Goal: Task Accomplishment & Management: Manage account settings

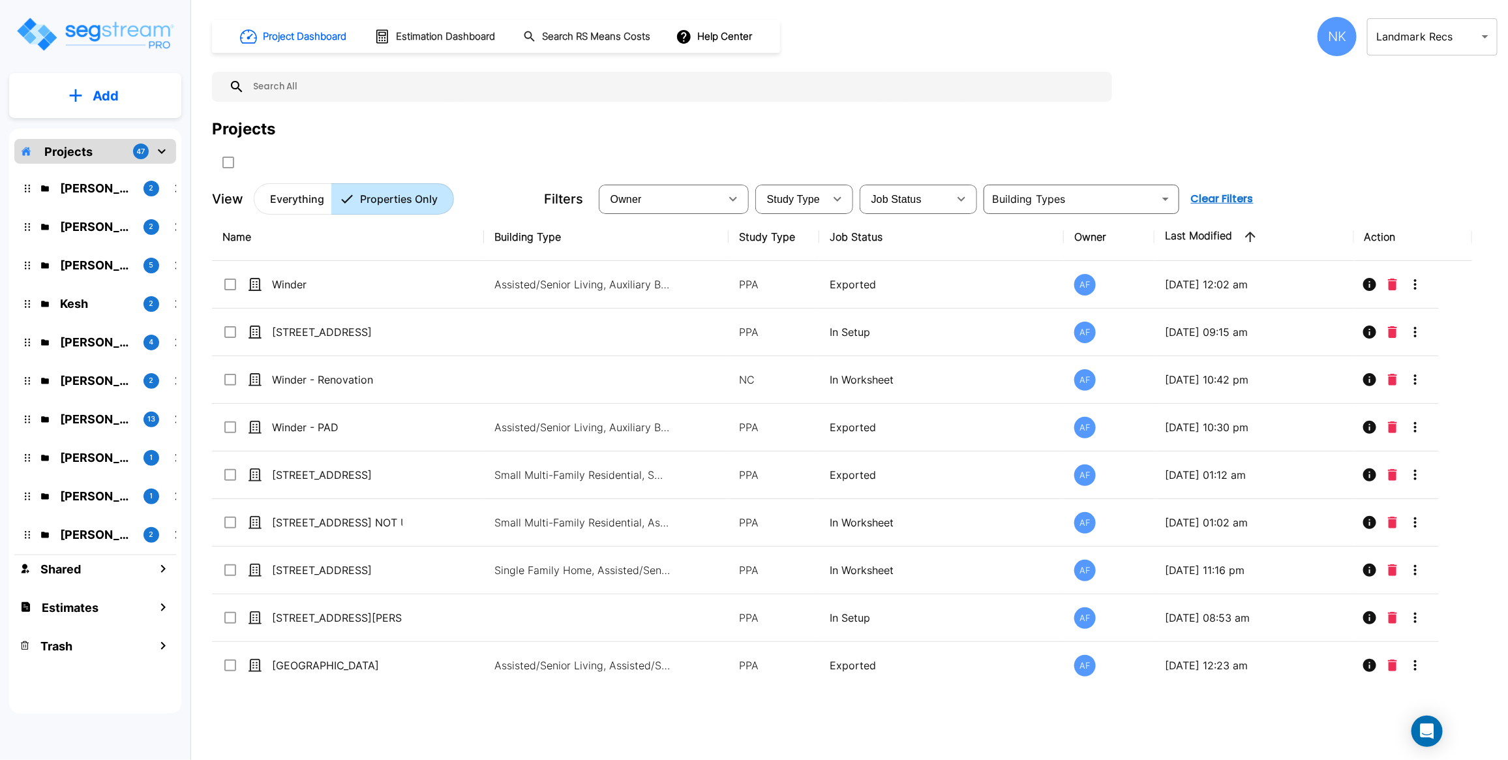
click at [1413, 41] on body "× Your report is being generated. Be patient! × We're working on your Modificat…" at bounding box center [754, 380] width 1508 height 760
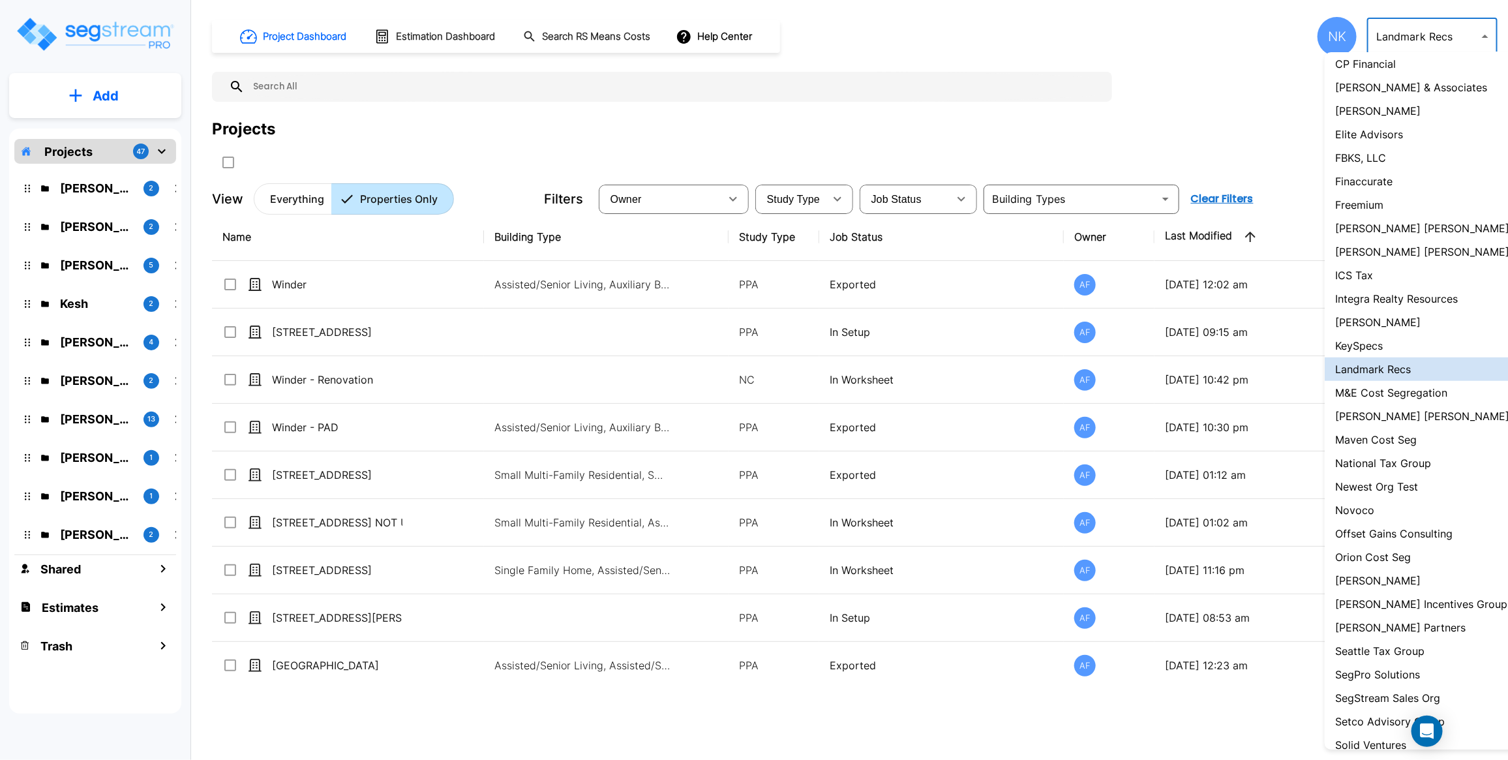
scroll to position [731, 0]
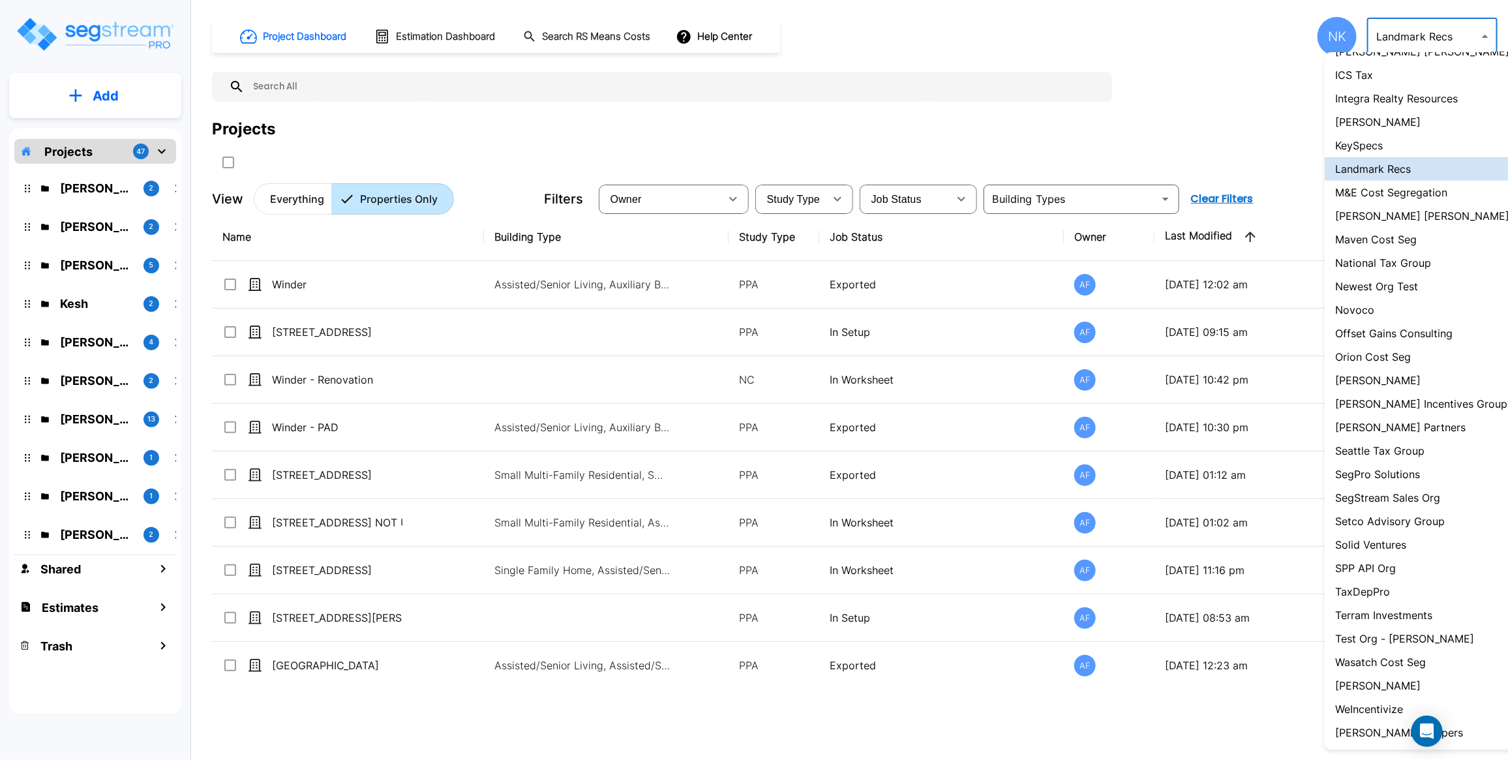
click at [1409, 396] on p "[PERSON_NAME] Incentives Group" at bounding box center [1421, 404] width 172 height 16
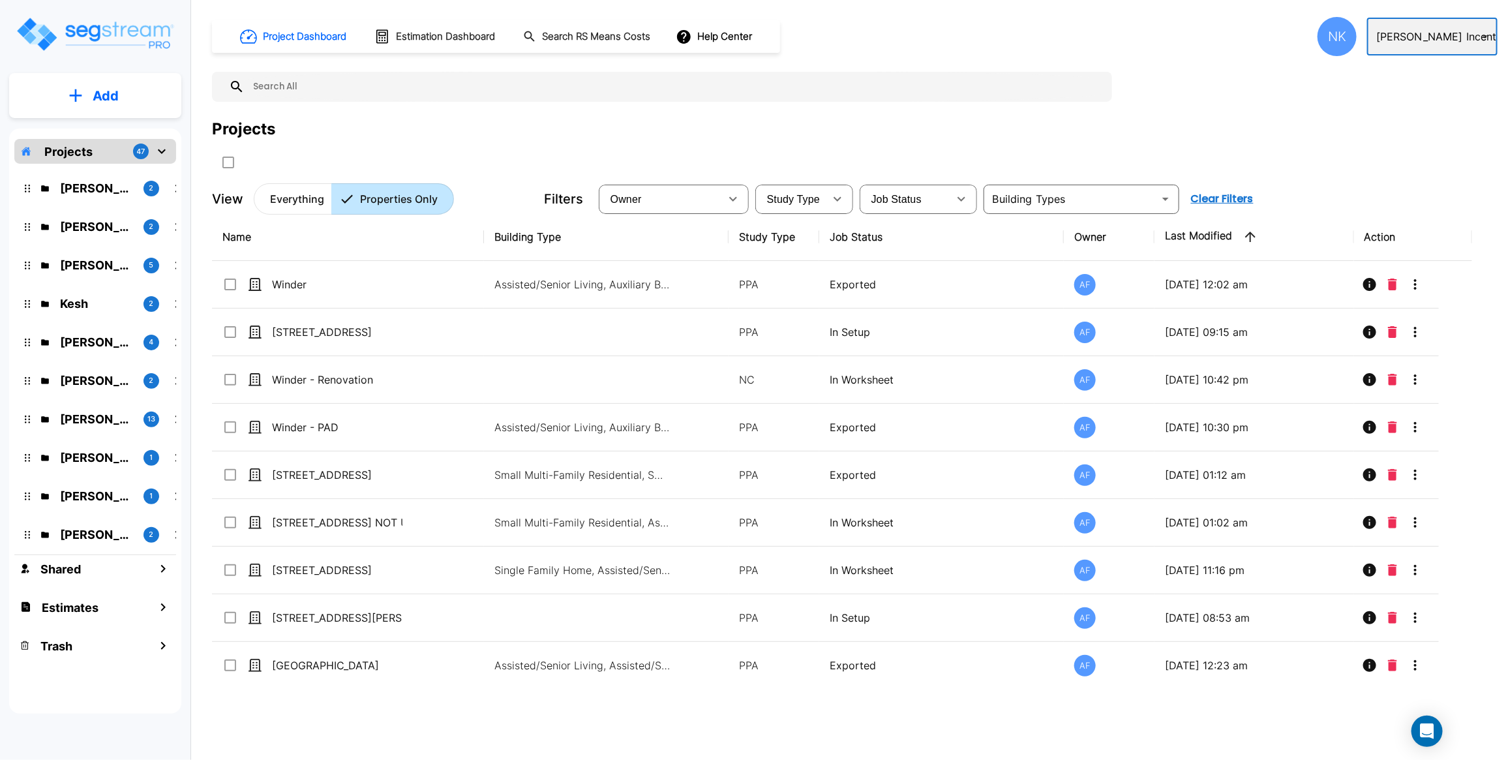
type input "135"
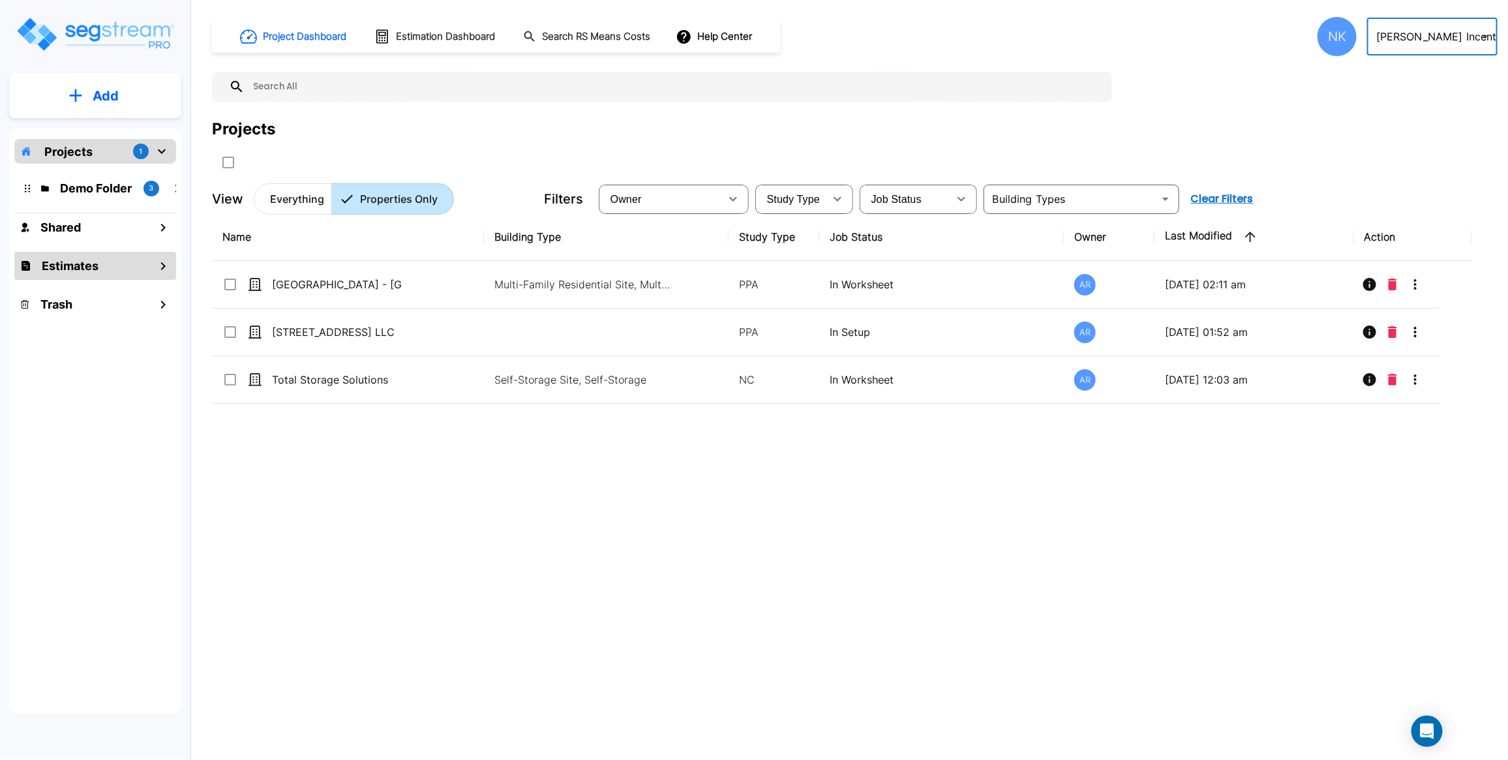
click at [78, 268] on h1 "Estimates" at bounding box center [70, 266] width 57 height 18
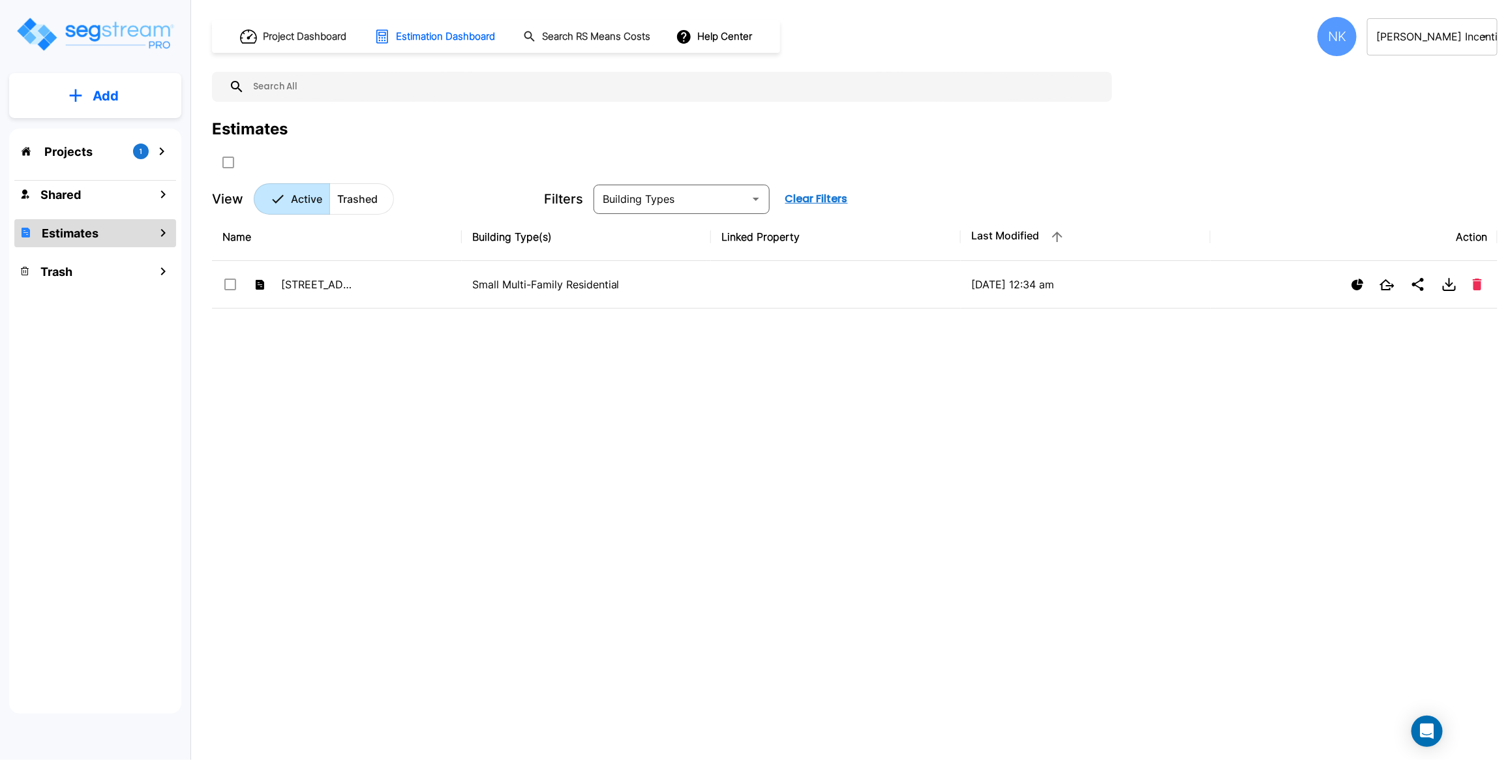
click at [80, 233] on h1 "Estimates" at bounding box center [70, 233] width 57 height 18
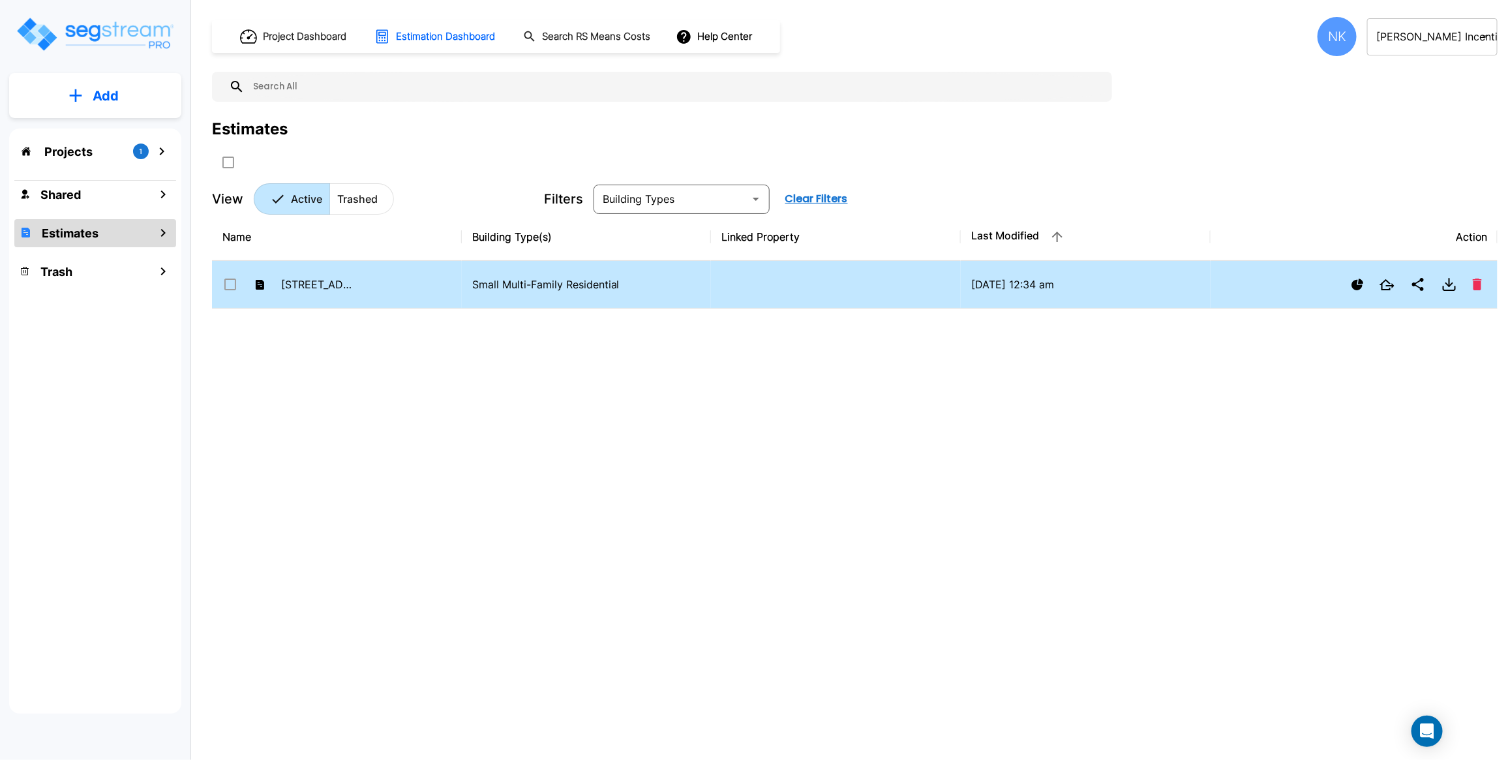
click at [313, 271] on td "515 18th St" at bounding box center [337, 285] width 250 height 48
checkbox input "false"
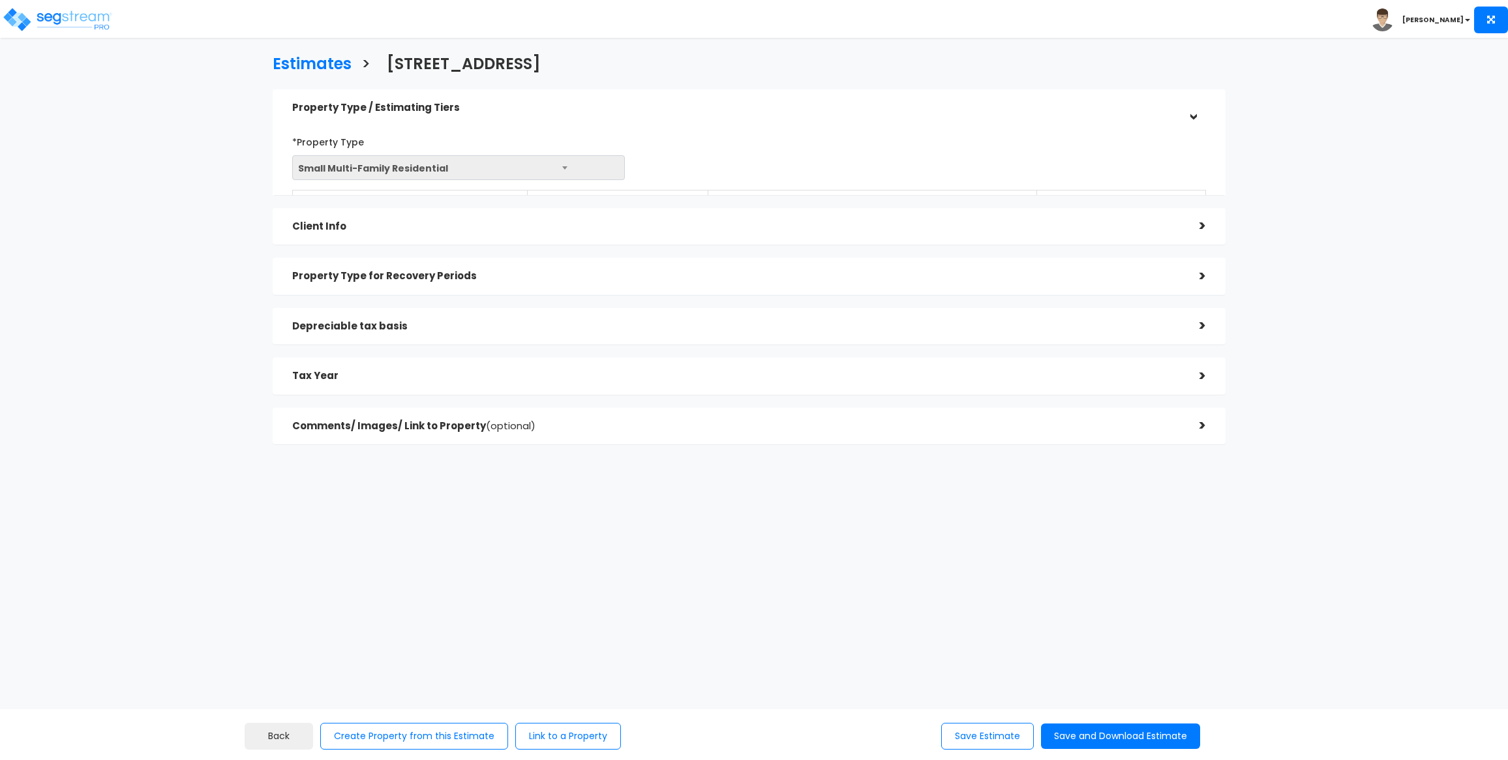
select select "CA"
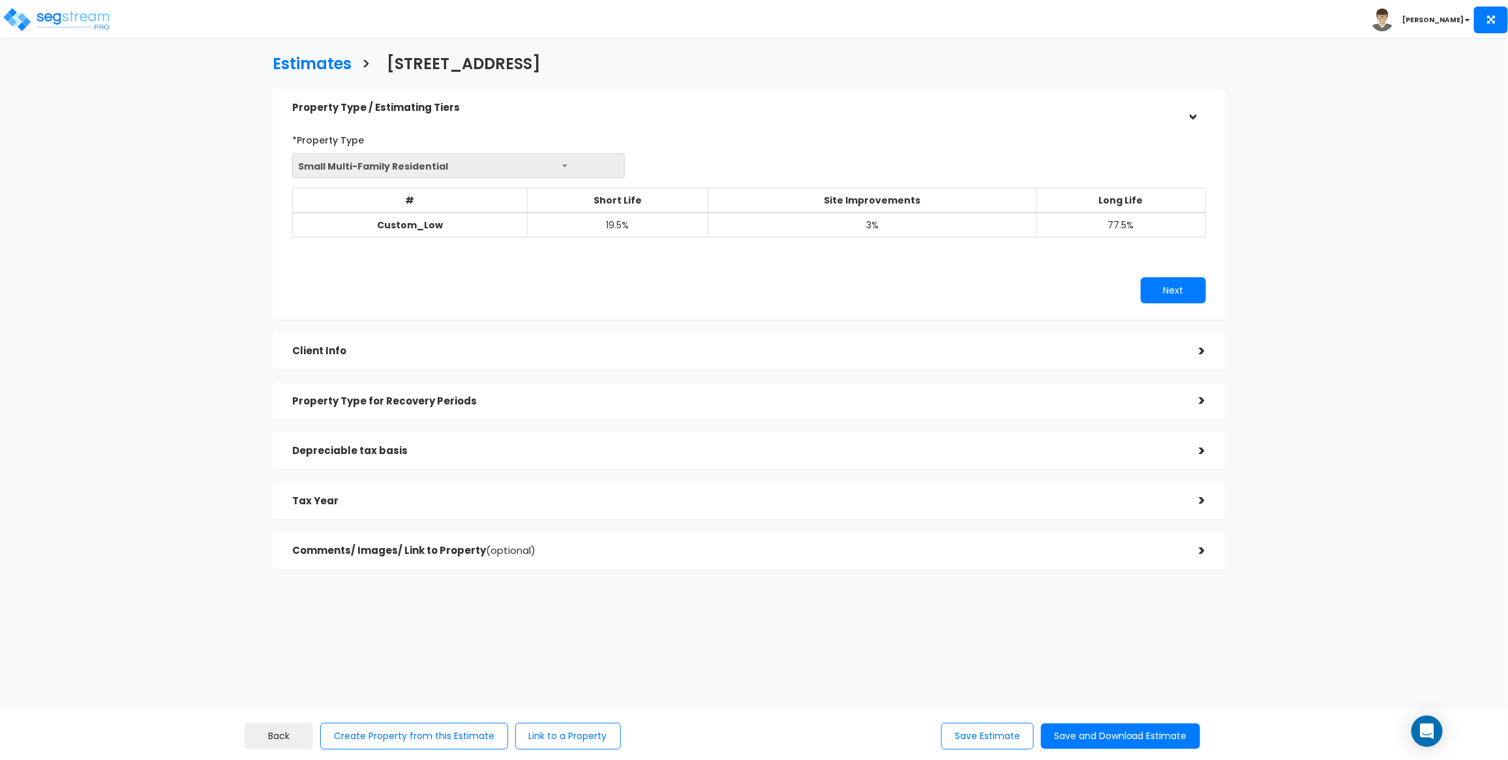
click at [721, 359] on div "Client Info" at bounding box center [736, 351] width 888 height 24
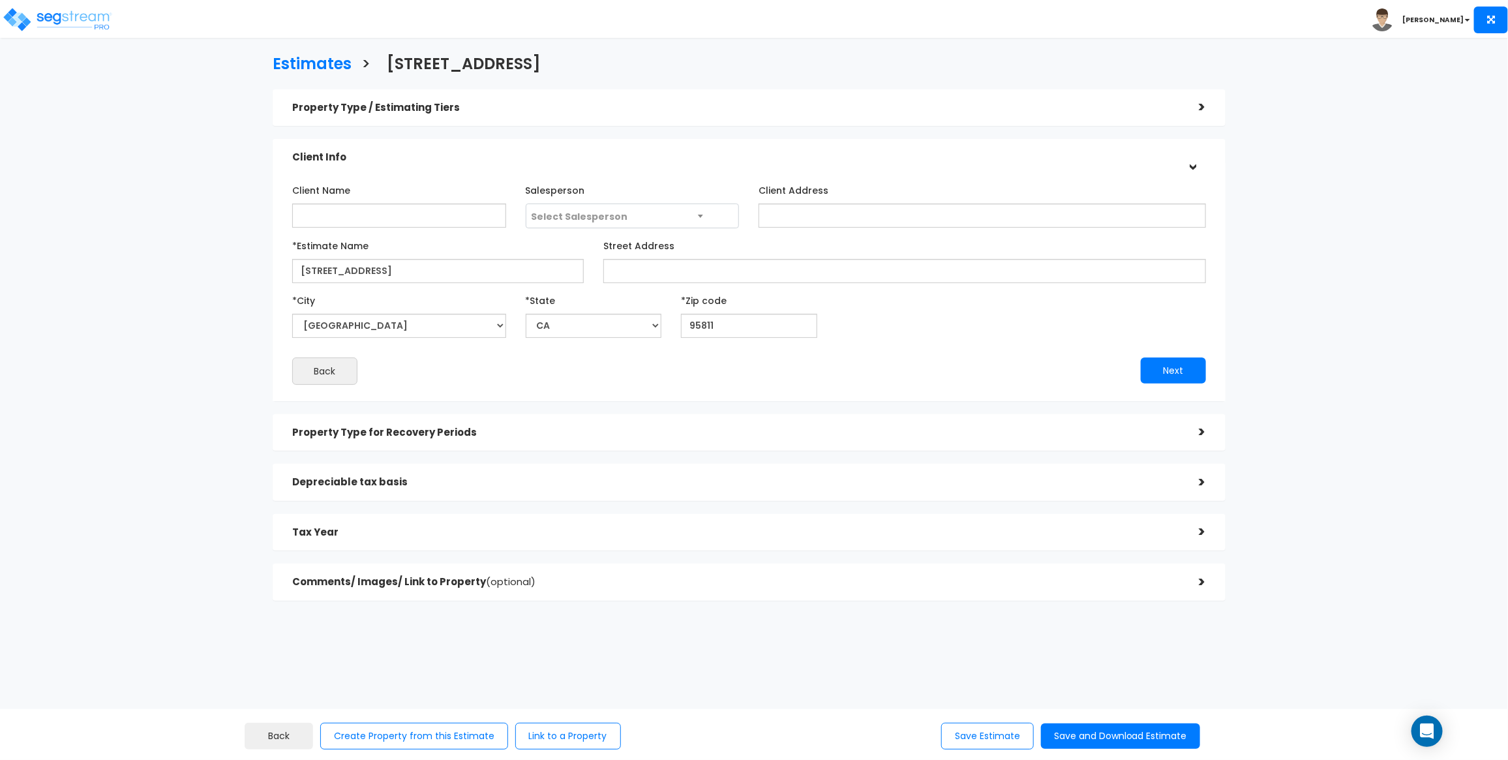
click at [666, 415] on div "Property Type for Recovery Periods >" at bounding box center [749, 432] width 953 height 37
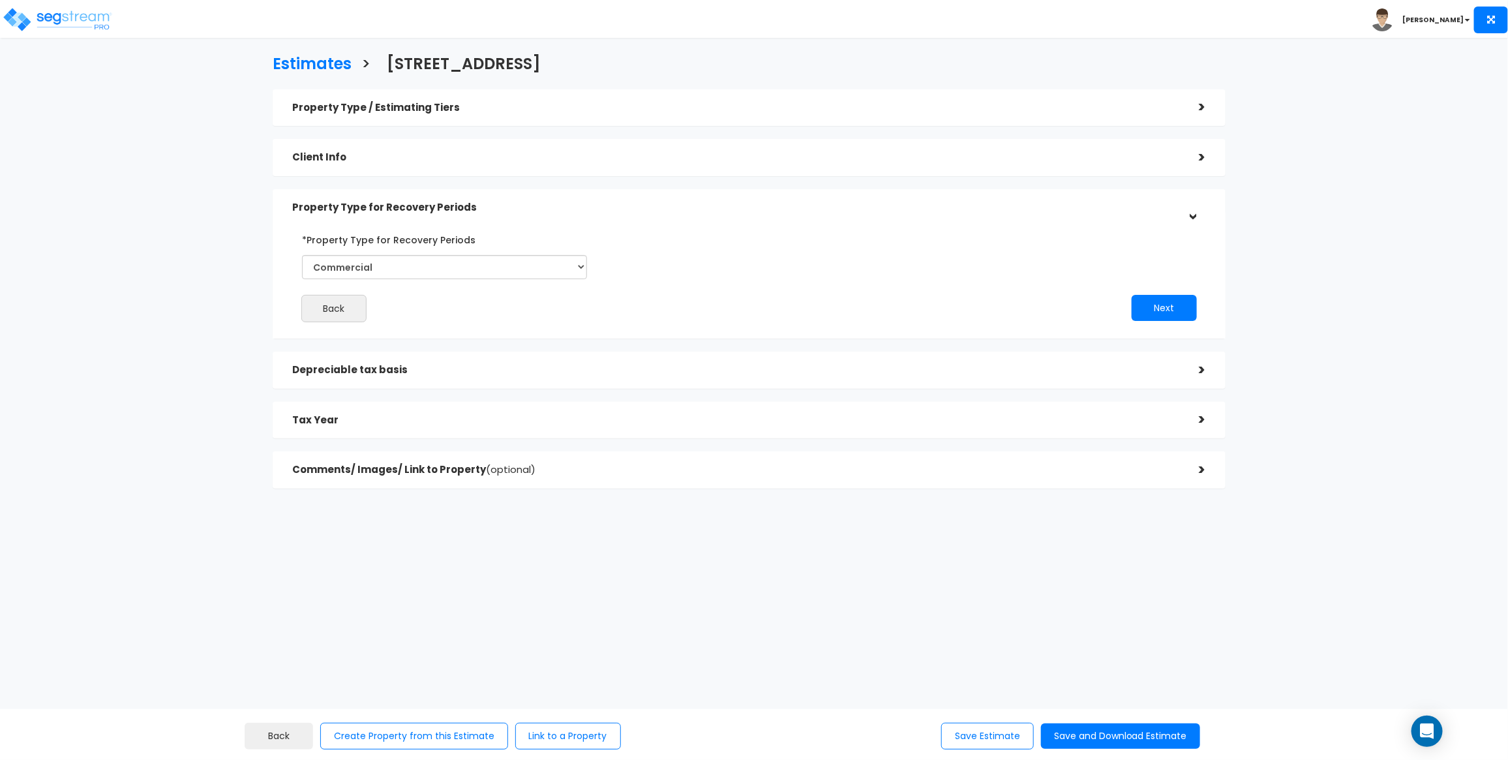
click at [603, 97] on div "Property Type / Estimating Tiers" at bounding box center [736, 108] width 888 height 24
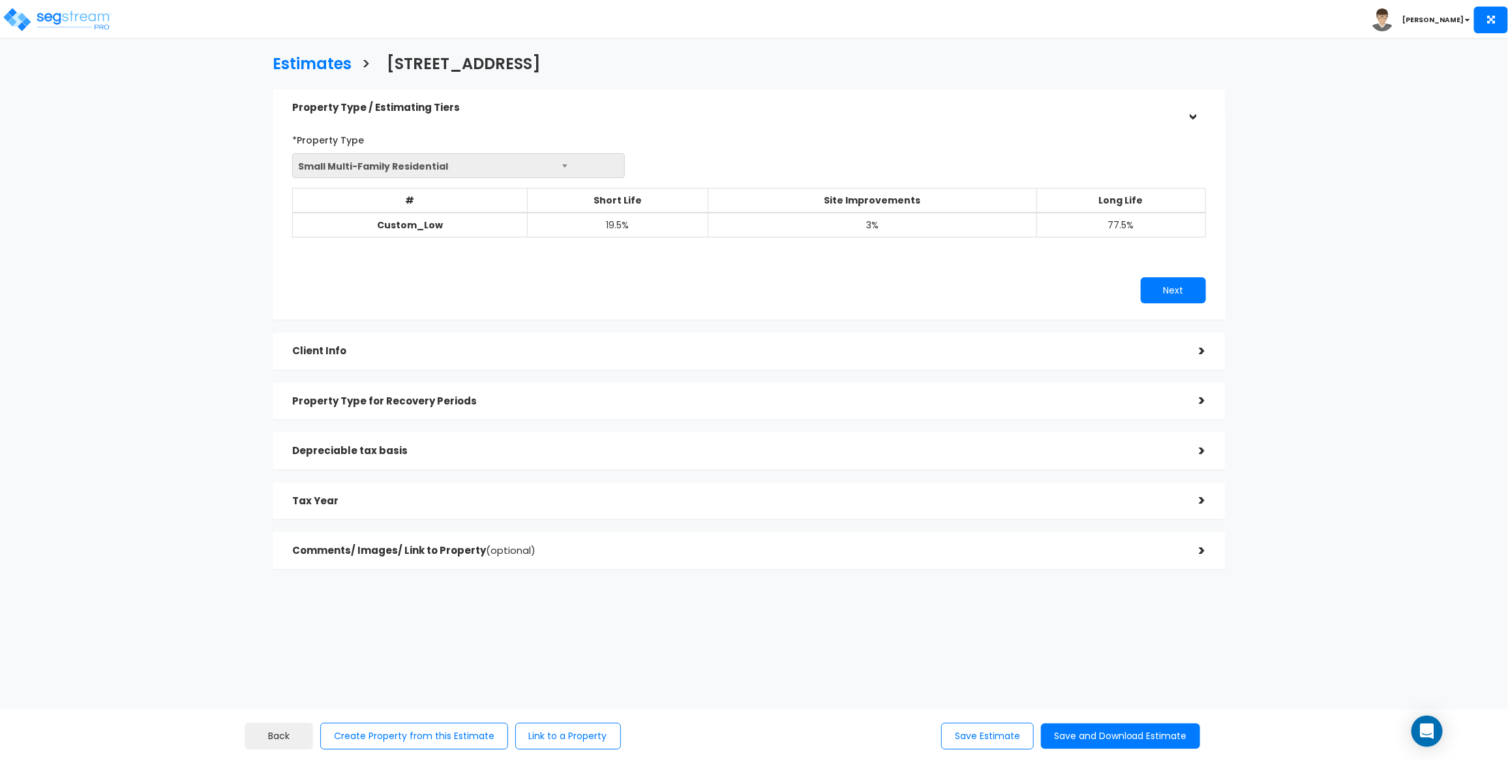
click at [497, 406] on div "Property Type for Recovery Periods" at bounding box center [736, 401] width 888 height 24
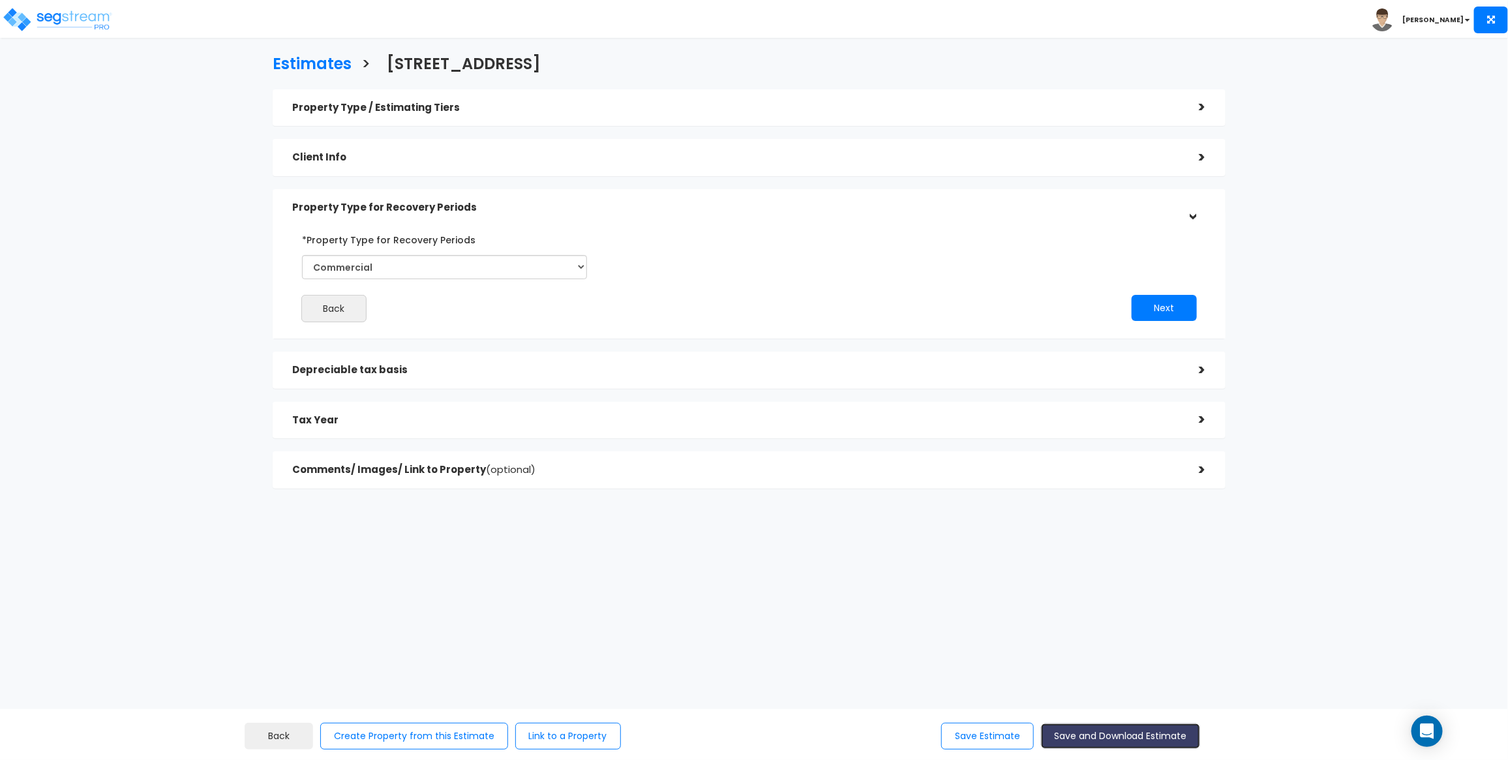
click at [1191, 735] on button "Save and Download Estimate" at bounding box center [1120, 735] width 159 height 25
click at [302, 255] on select "Select Commercial Residential" at bounding box center [444, 267] width 285 height 24
click at [1117, 744] on button "Save and Download Estimate" at bounding box center [1120, 735] width 159 height 25
select select "Commercial"
click at [302, 255] on select "Select Commercial Residential" at bounding box center [444, 267] width 285 height 24
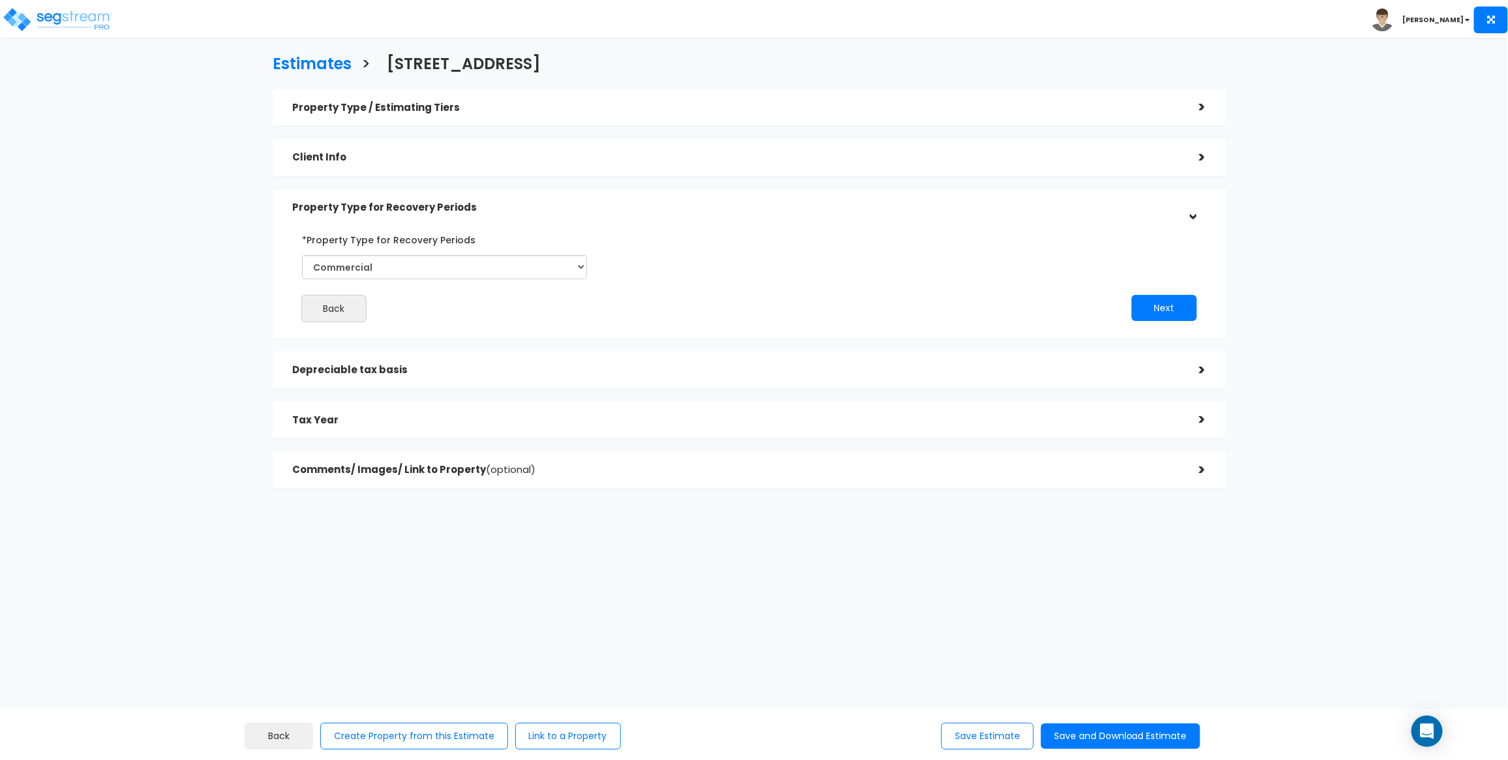
click at [539, 110] on h5 "Property Type / Estimating Tiers" at bounding box center [736, 107] width 888 height 11
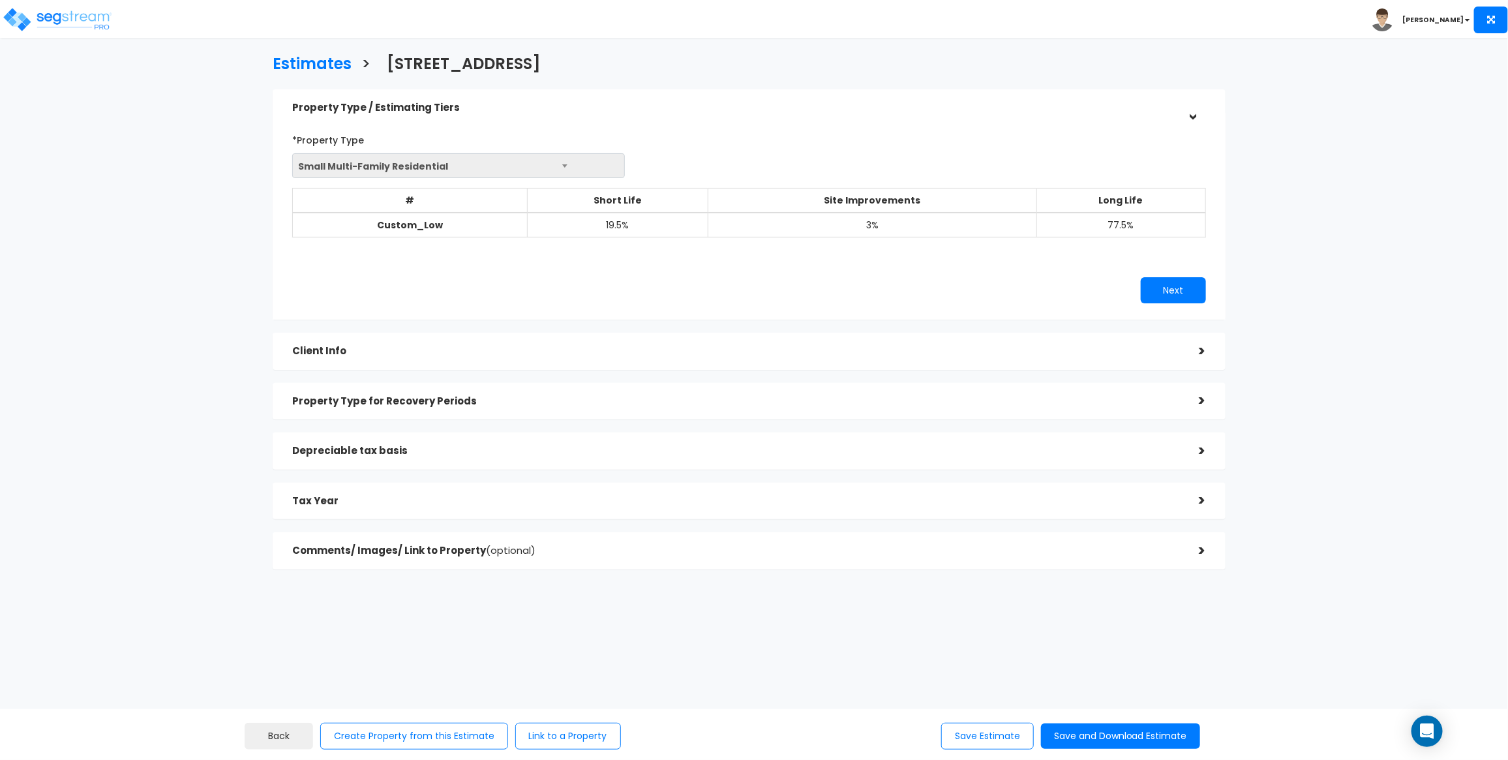
click at [497, 354] on h5 "Client Info" at bounding box center [736, 351] width 888 height 11
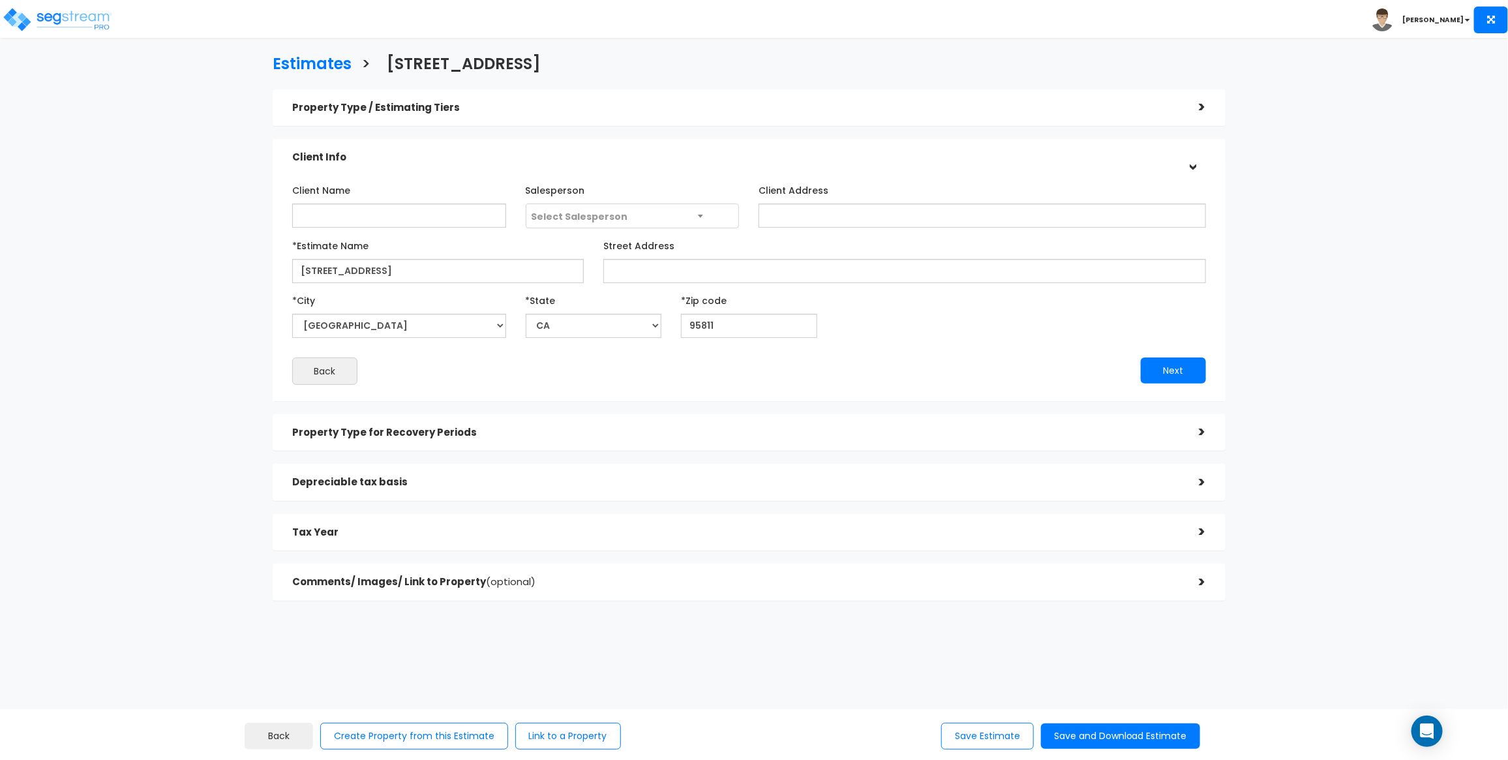
click at [513, 419] on div "Property Type for Recovery Periods >" at bounding box center [749, 432] width 953 height 37
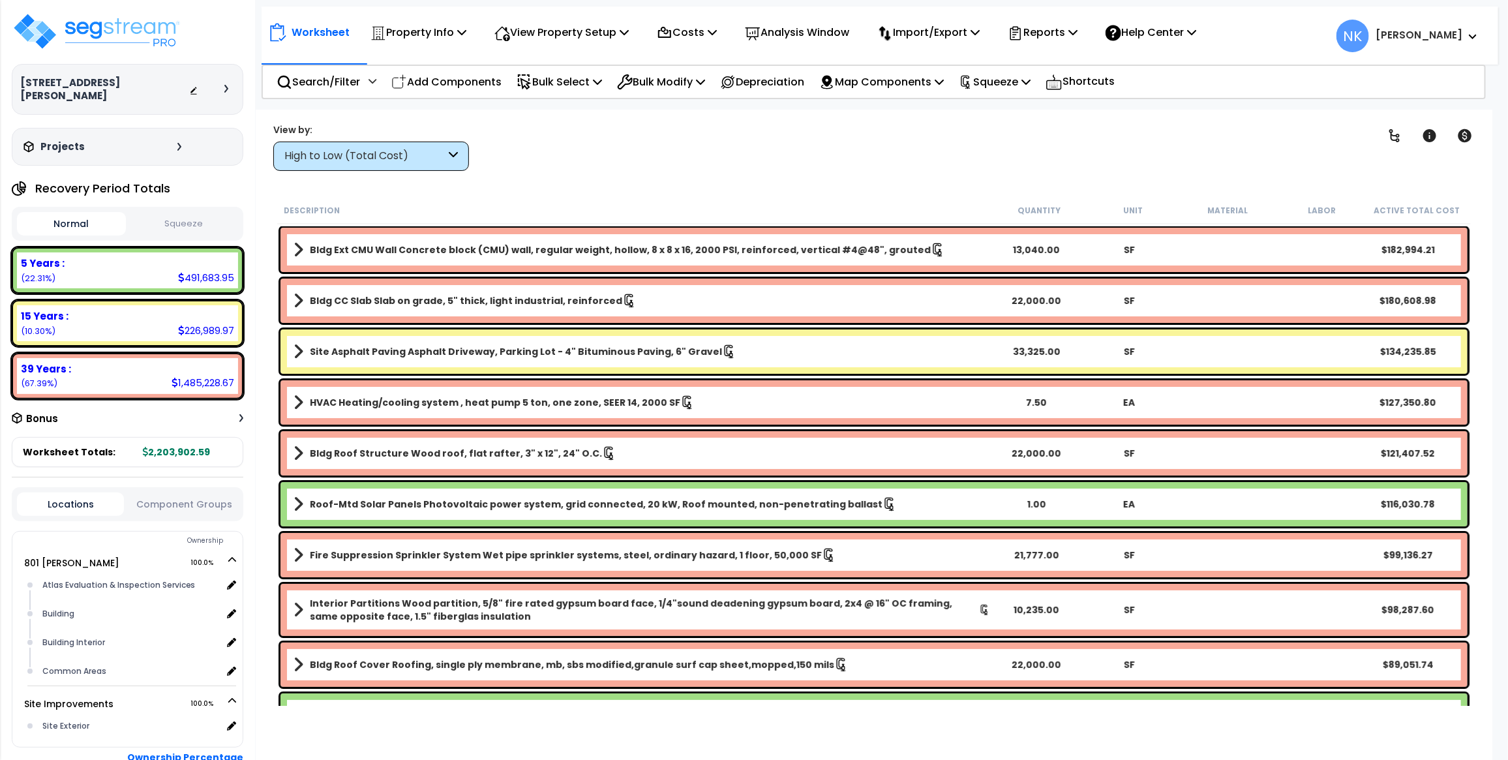
click at [1051, 37] on p "Reports" at bounding box center [1043, 32] width 70 height 18
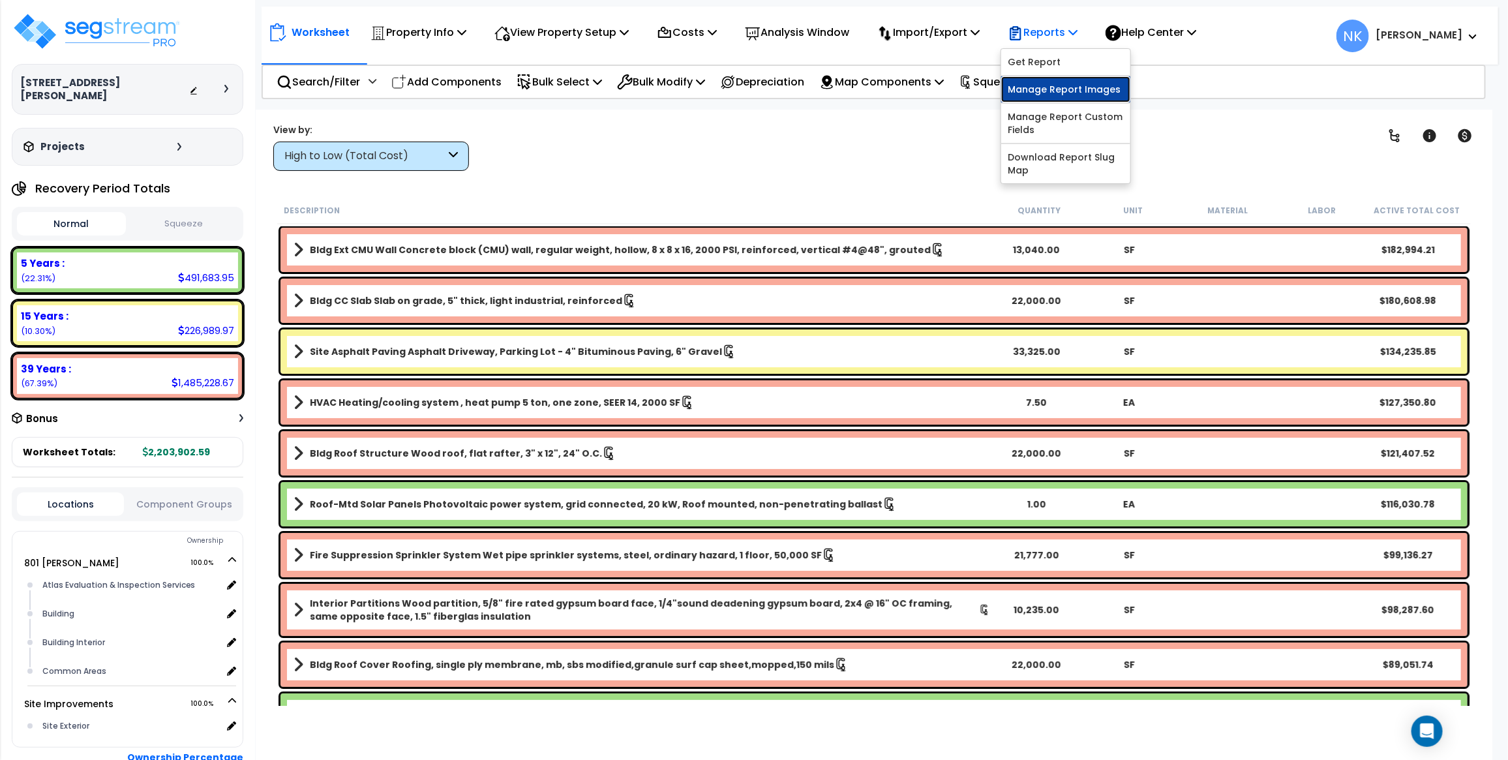
click at [1048, 97] on link "Manage Report Images" at bounding box center [1065, 89] width 129 height 26
click at [1042, 37] on p "Reports" at bounding box center [1043, 32] width 70 height 18
click at [1044, 57] on link "Get Report" at bounding box center [1065, 62] width 129 height 26
click at [1042, 88] on link "Manage Report Images" at bounding box center [1065, 89] width 129 height 26
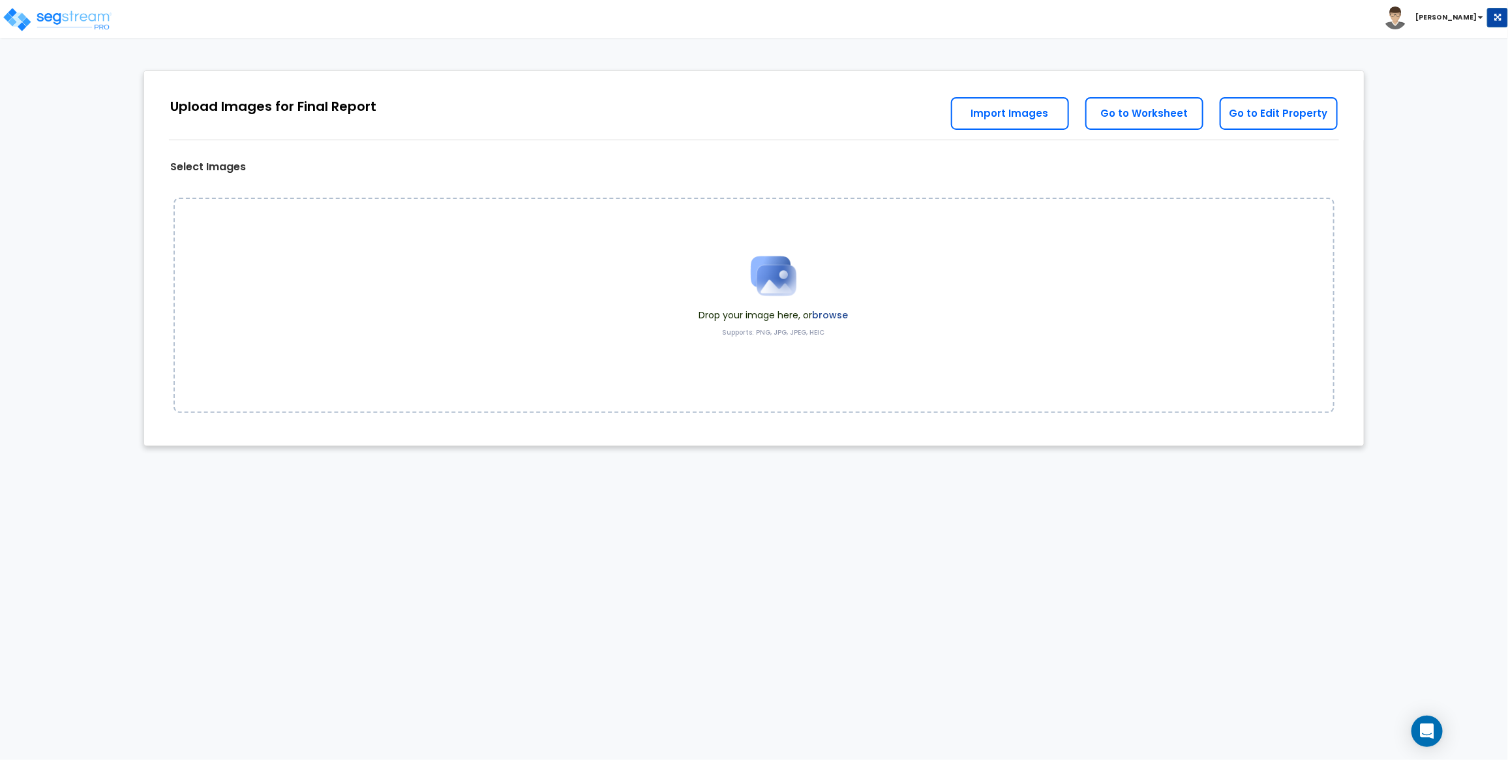
click at [824, 318] on label "browse" at bounding box center [830, 314] width 36 height 13
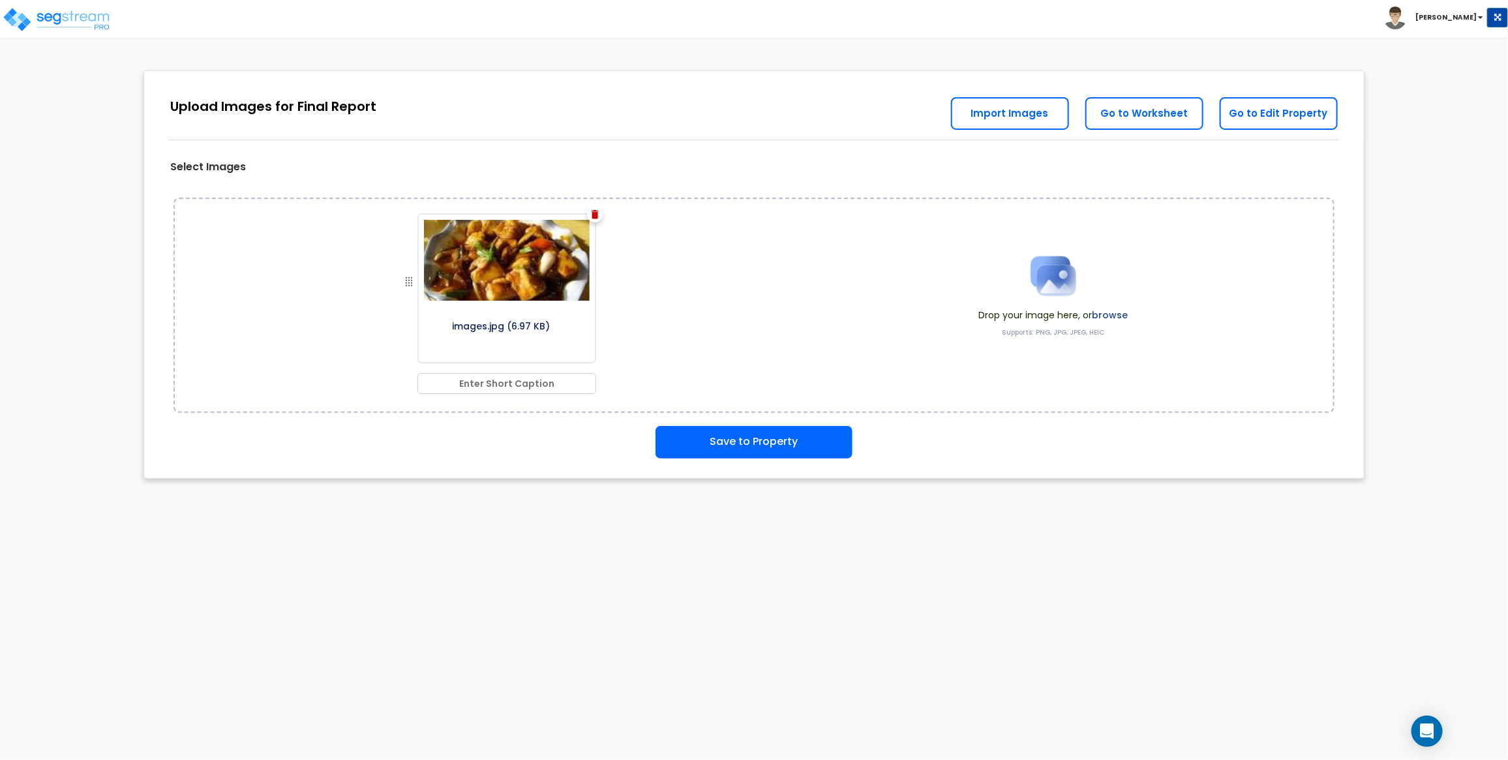
click at [1119, 313] on label "browse" at bounding box center [1110, 314] width 36 height 13
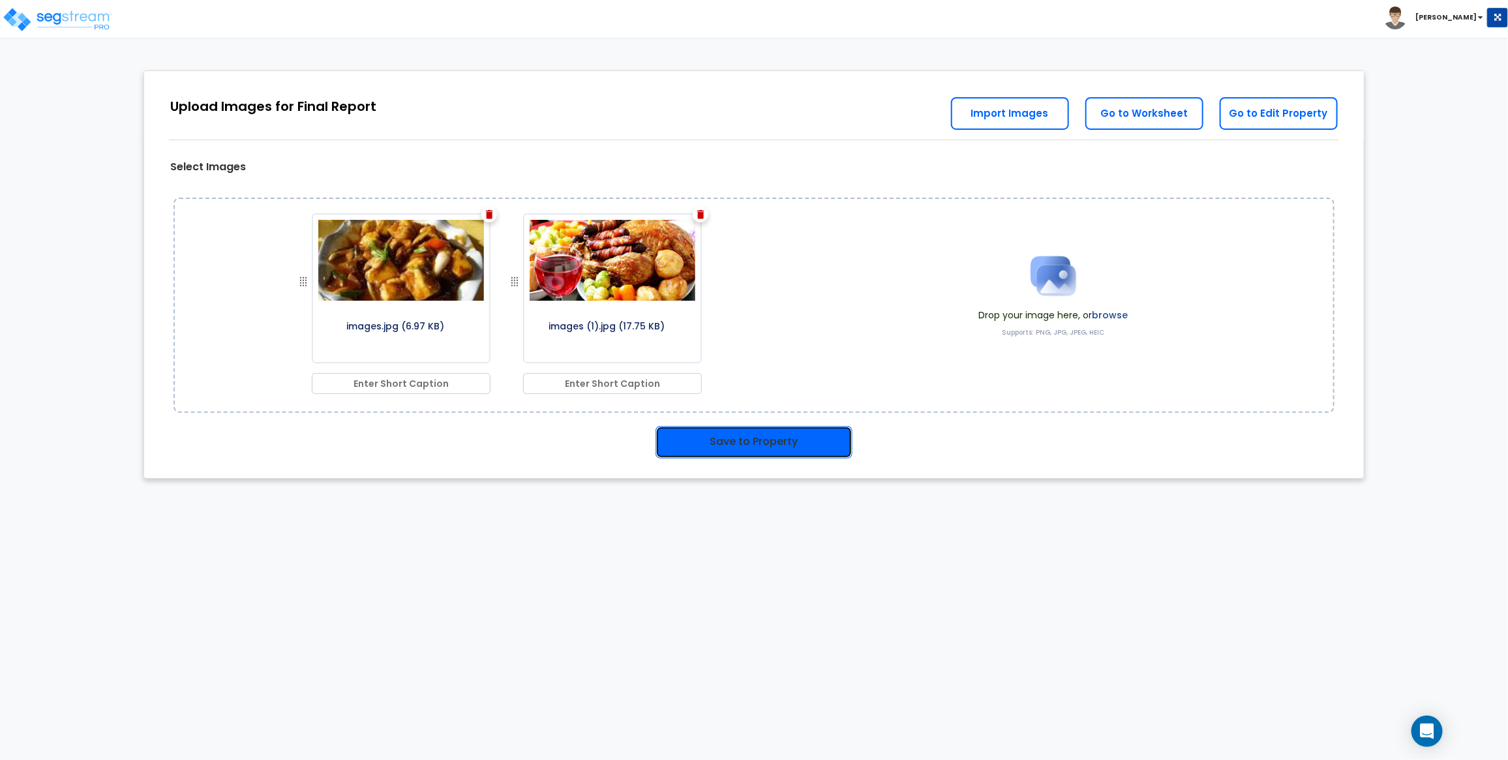
click at [755, 445] on button "Save to Property" at bounding box center [753, 442] width 197 height 33
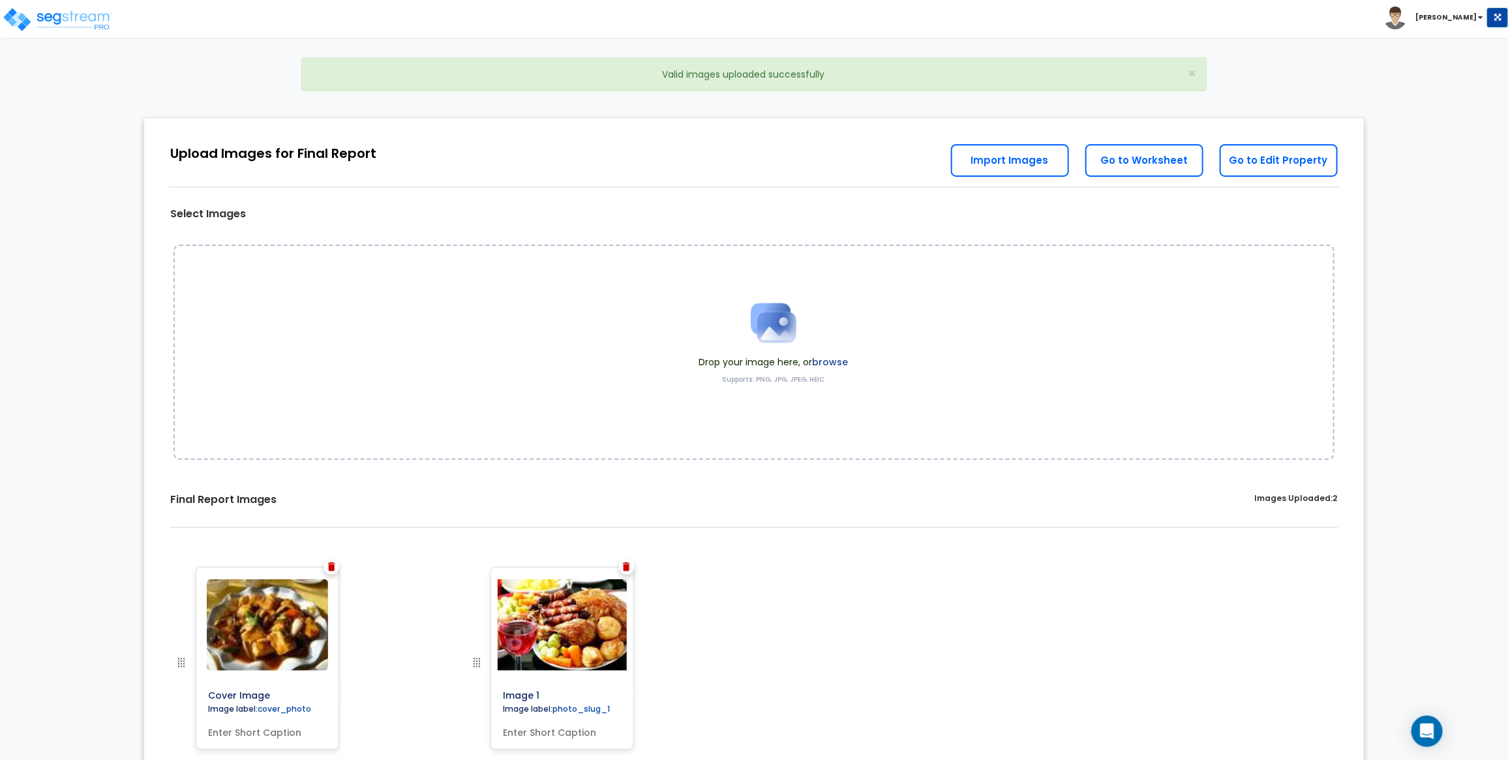
click at [625, 569] on img at bounding box center [626, 566] width 7 height 9
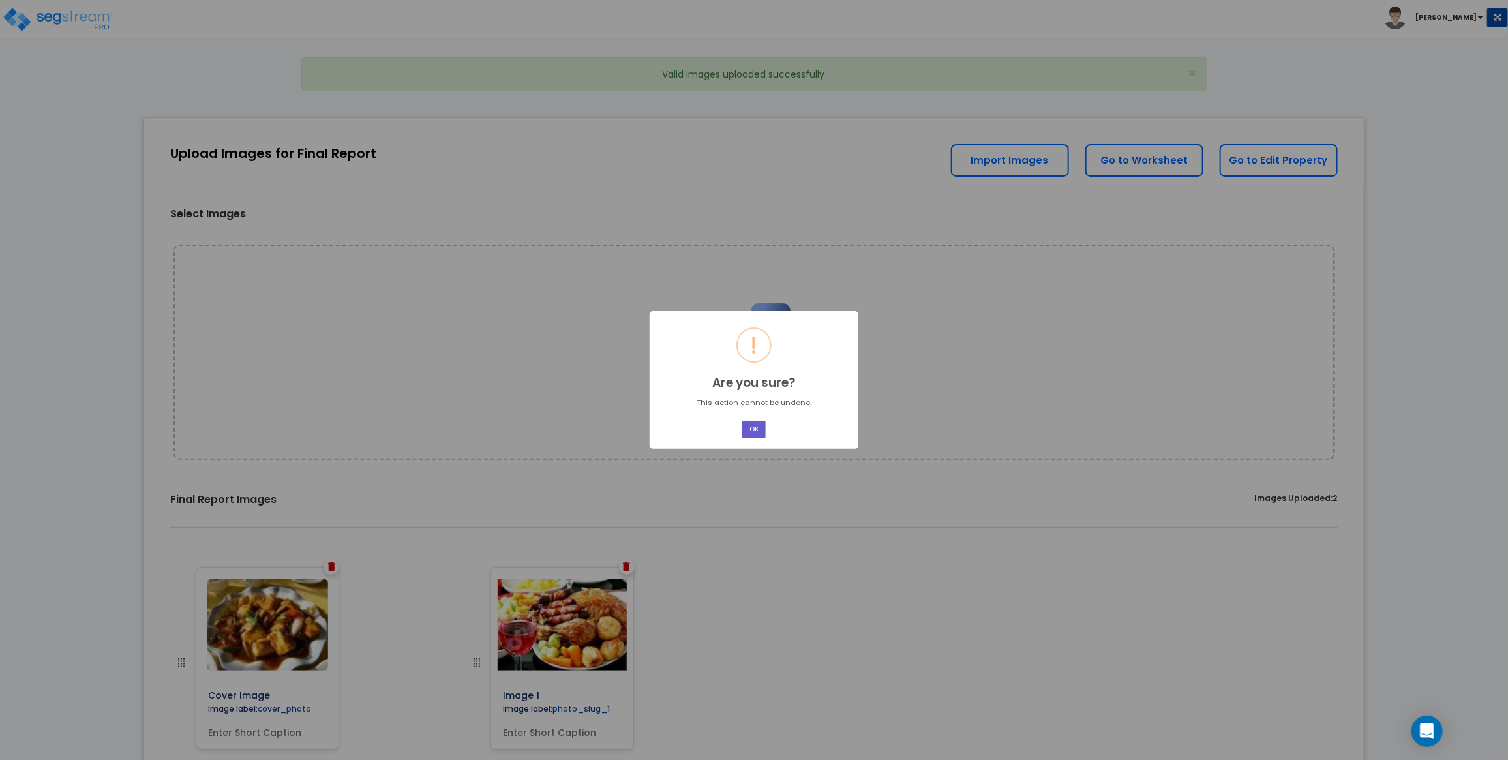
click at [758, 424] on button "OK" at bounding box center [753, 430] width 23 height 18
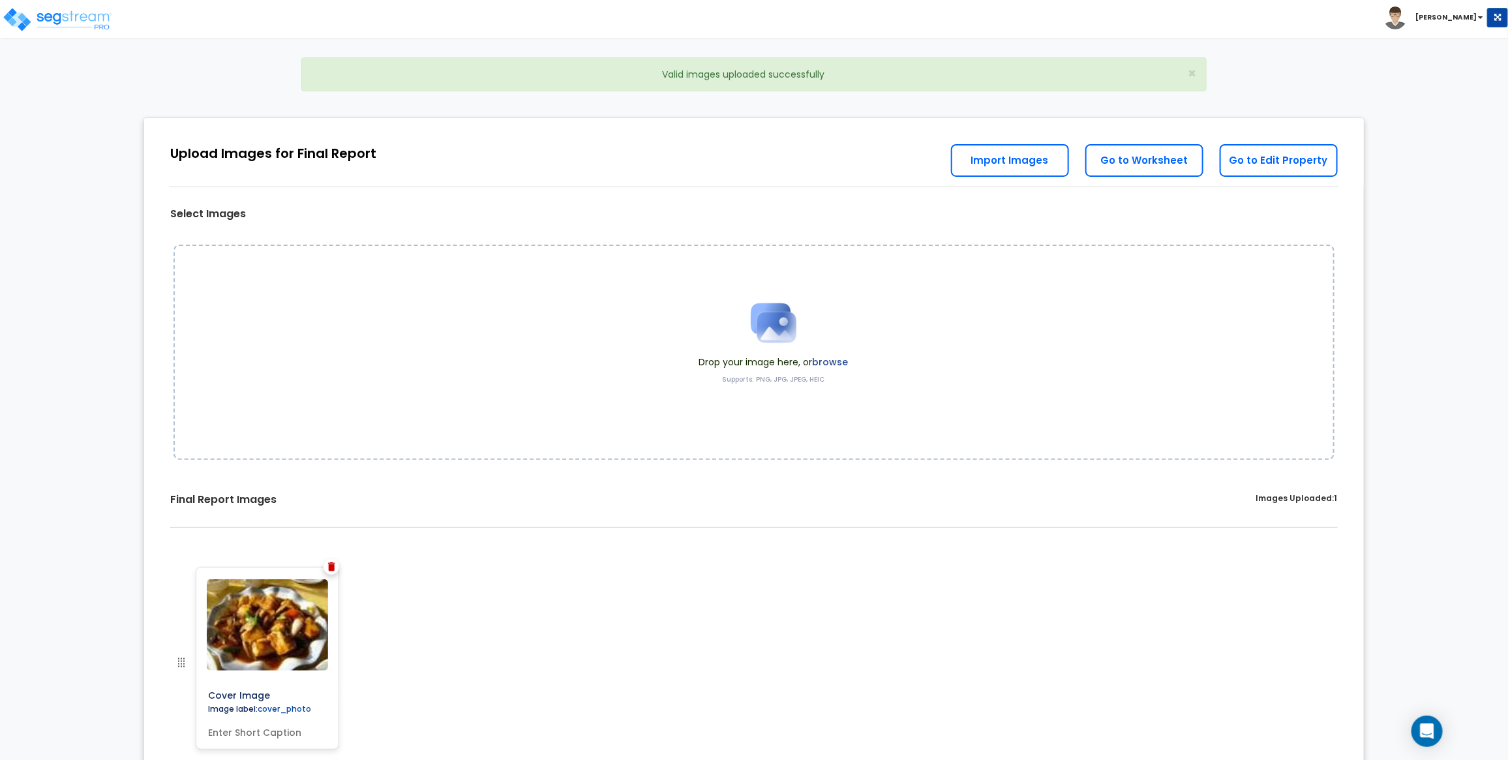
click at [329, 569] on img at bounding box center [331, 566] width 7 height 9
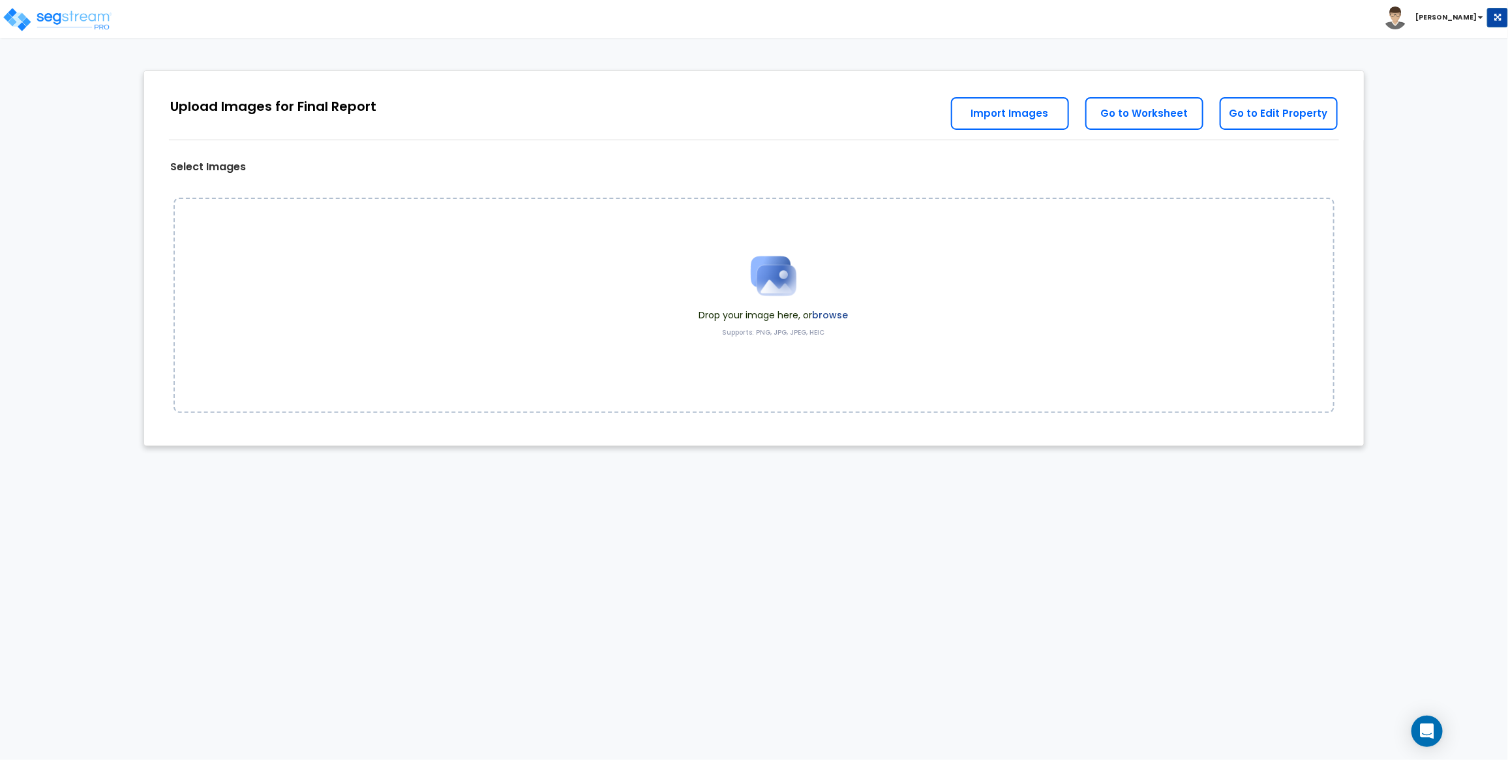
click at [820, 312] on label "browse" at bounding box center [830, 314] width 36 height 13
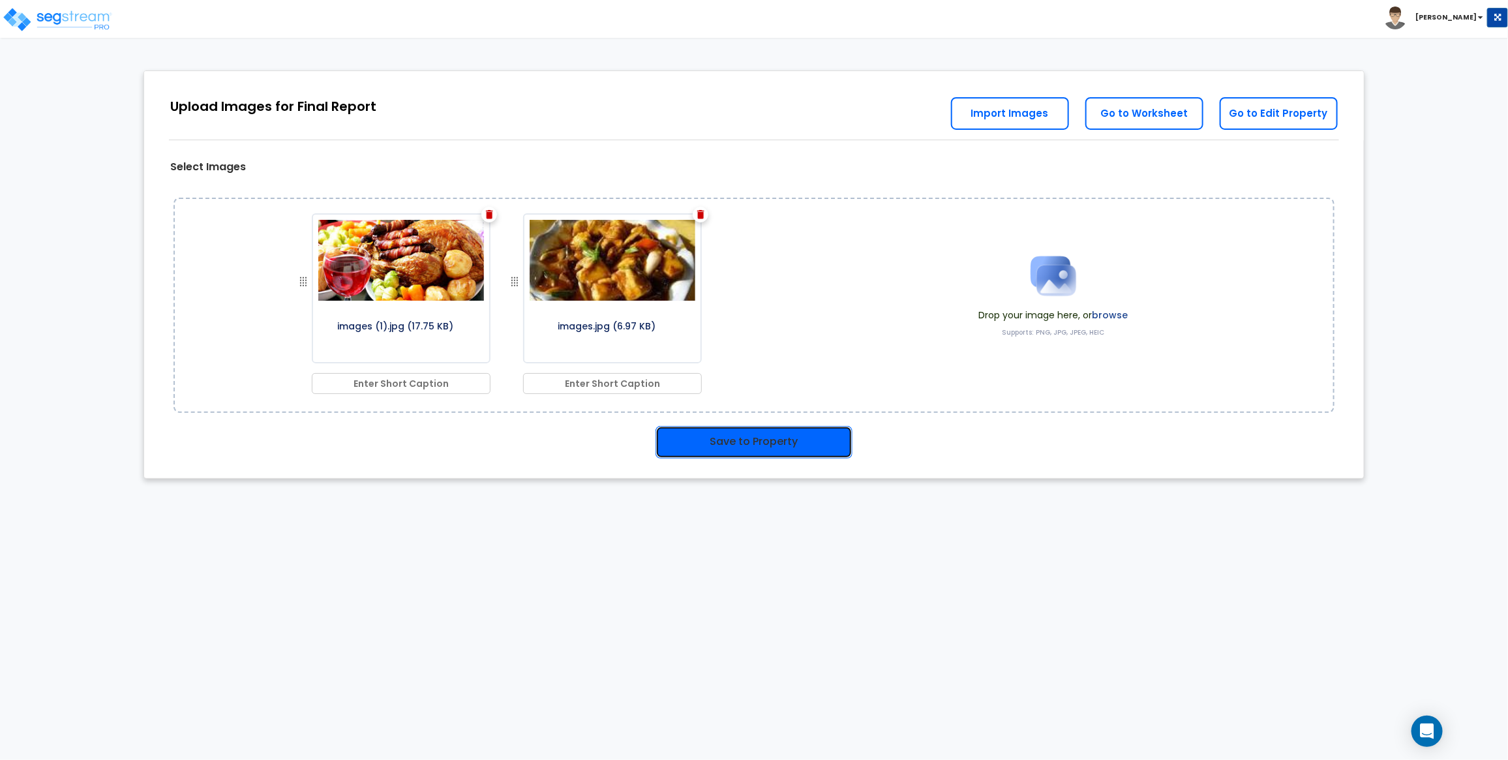
click at [811, 438] on button "Save to Property" at bounding box center [753, 442] width 197 height 33
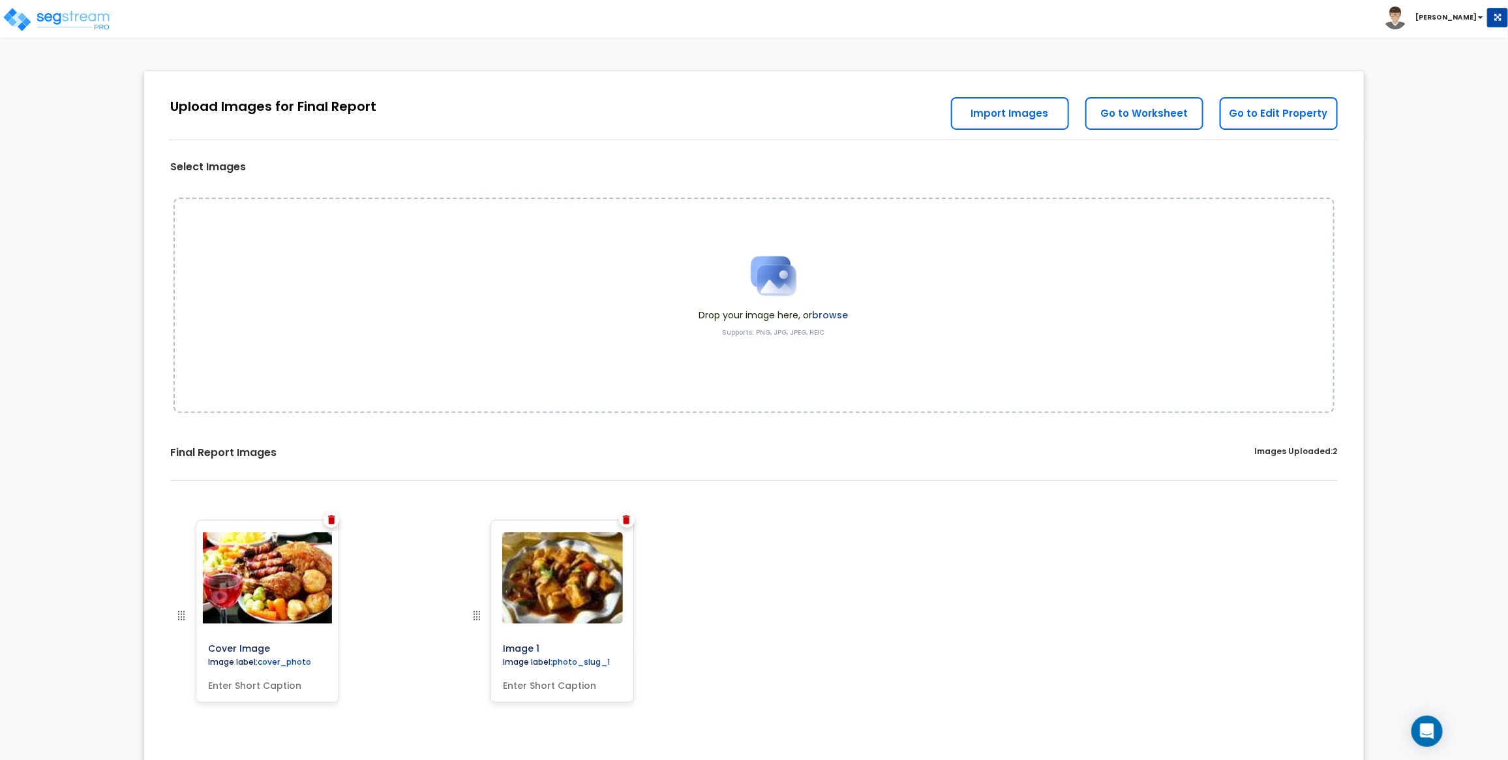
click at [331, 520] on img at bounding box center [331, 519] width 7 height 9
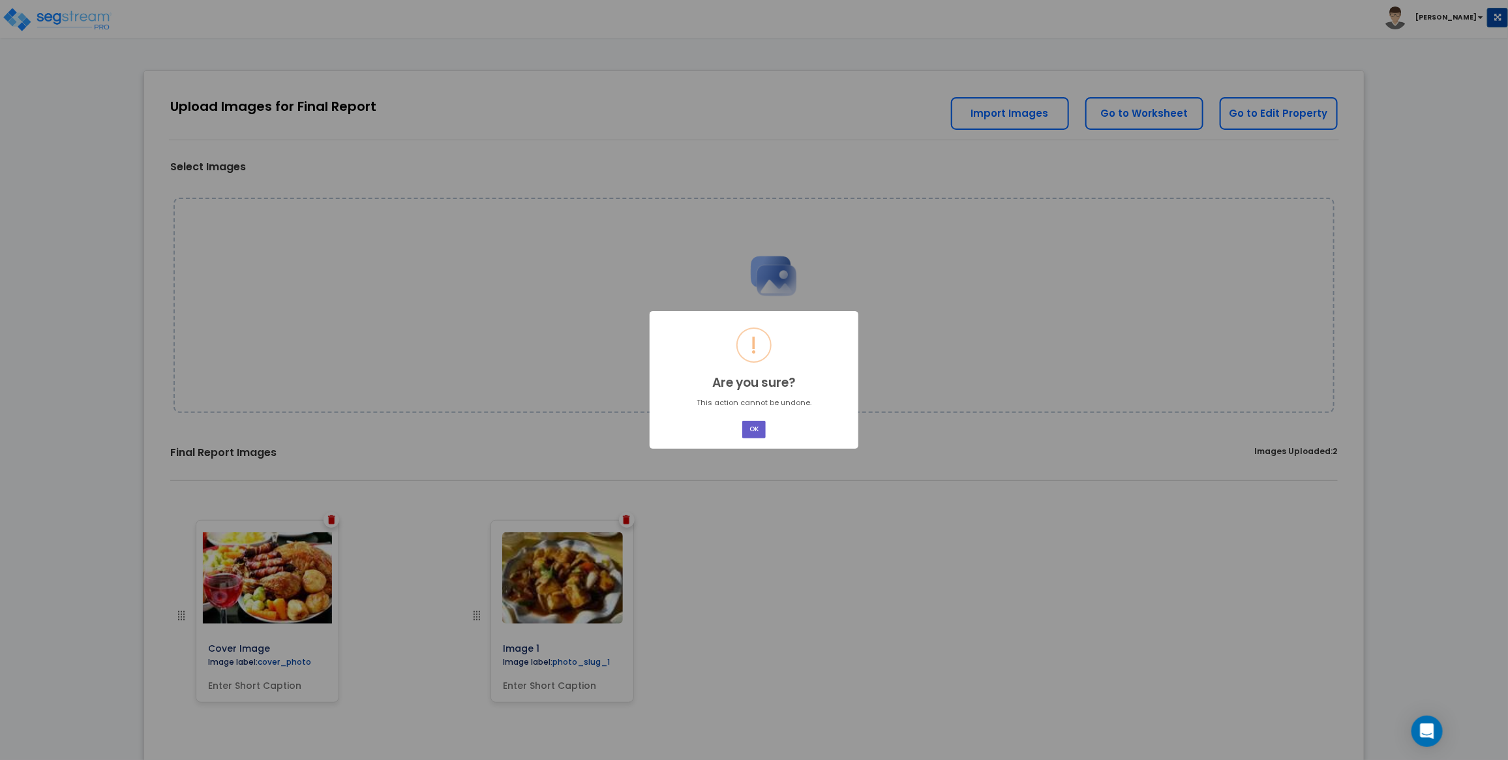
click at [754, 425] on button "OK" at bounding box center [753, 430] width 23 height 18
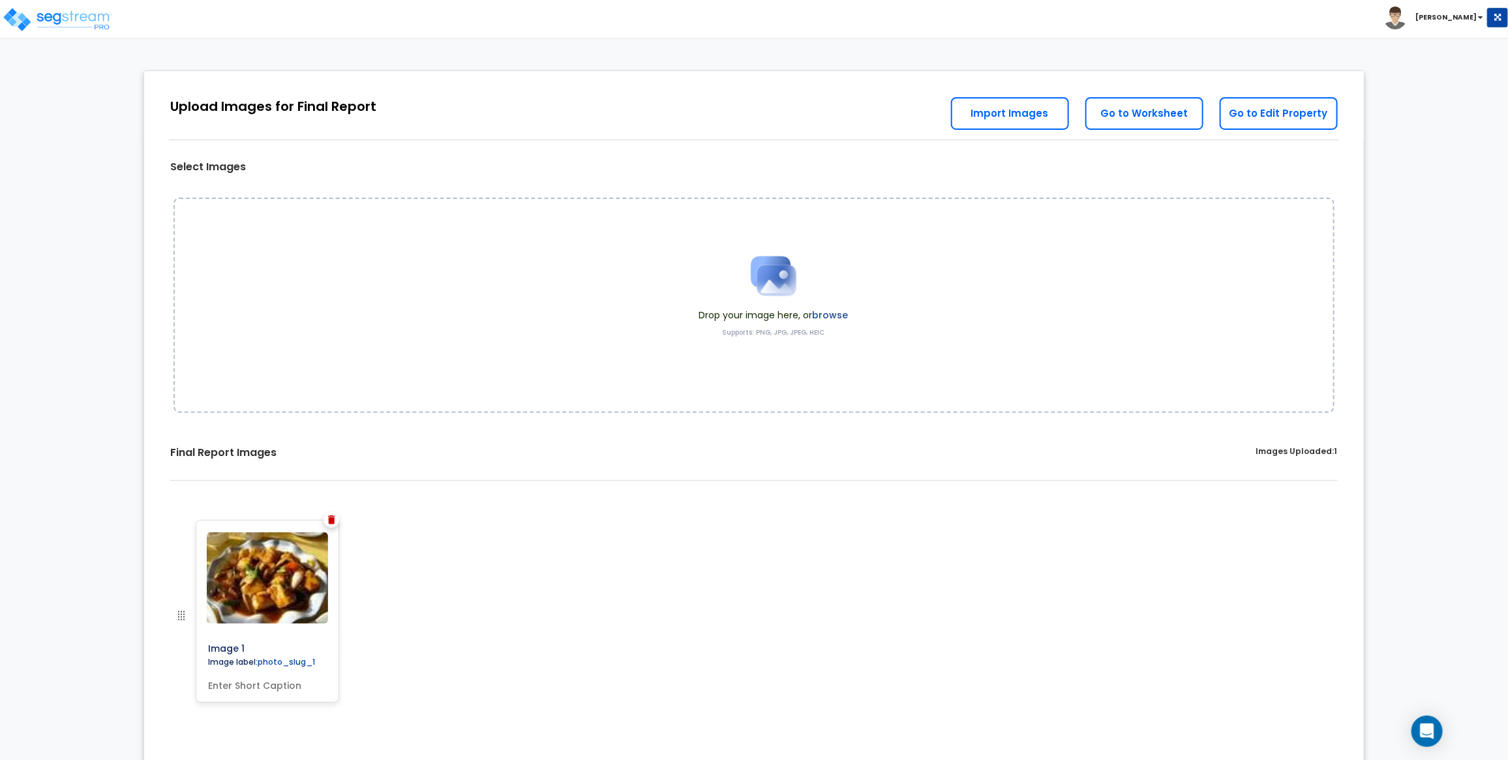
click at [331, 516] on img at bounding box center [331, 519] width 7 height 9
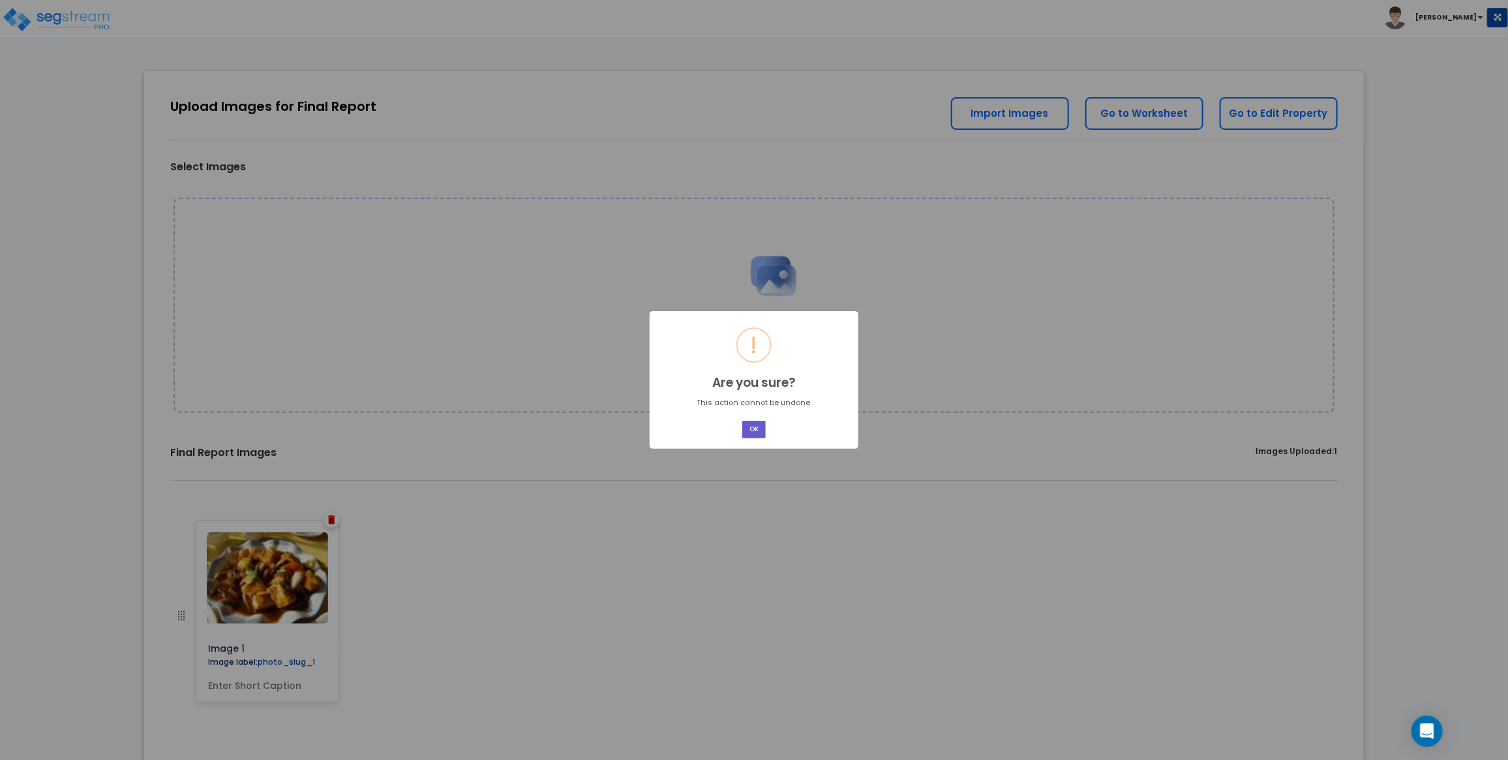
click at [751, 423] on button "OK" at bounding box center [753, 430] width 23 height 18
